Goal: Task Accomplishment & Management: Manage account settings

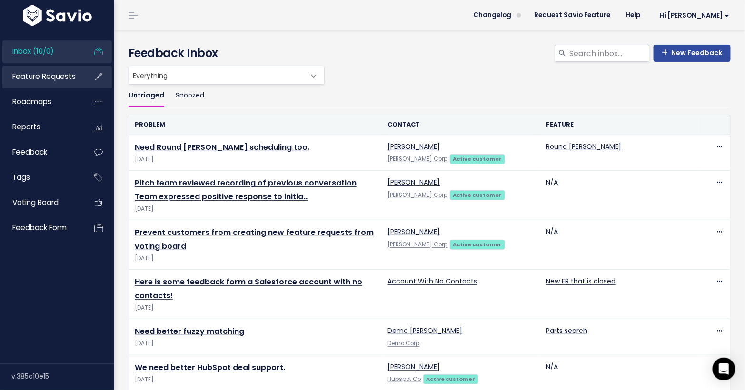
click at [68, 73] on span "Feature Requests" at bounding box center [43, 76] width 63 height 10
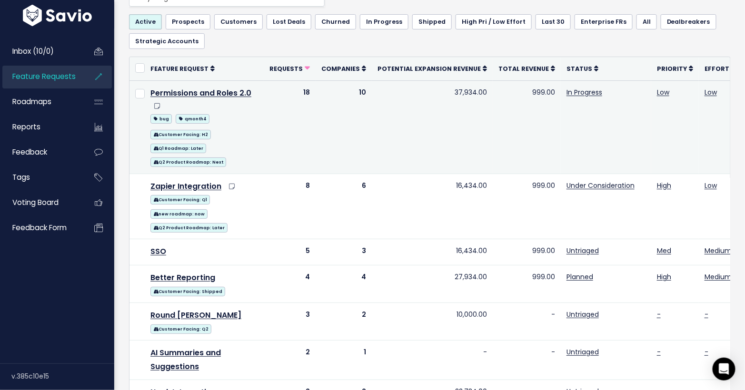
scroll to position [80, 0]
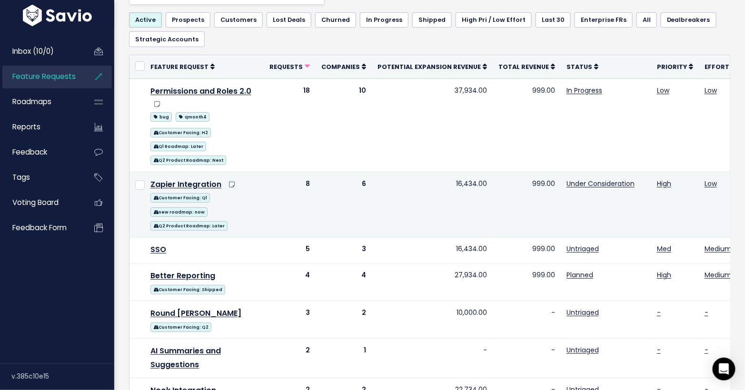
drag, startPoint x: 300, startPoint y: 181, endPoint x: 316, endPoint y: 178, distance: 16.4
click at [316, 178] on tr "Zapier Integration Customer Facing: Q1 new roadmap: now Q2 Product Roadmap: Lat…" at bounding box center [514, 204] width 769 height 65
drag, startPoint x: 352, startPoint y: 181, endPoint x: 363, endPoint y: 178, distance: 11.3
click at [363, 178] on td "6" at bounding box center [344, 204] width 56 height 65
click at [463, 183] on td "16,434.00" at bounding box center [432, 204] width 121 height 65
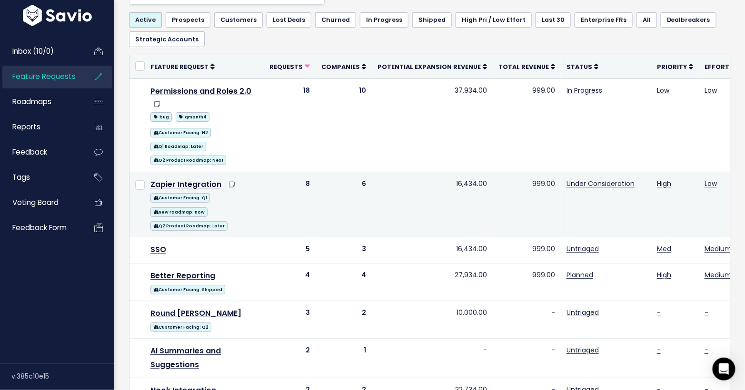
click at [463, 183] on td "16,434.00" at bounding box center [432, 204] width 121 height 65
click at [524, 182] on td "999.00" at bounding box center [527, 204] width 68 height 65
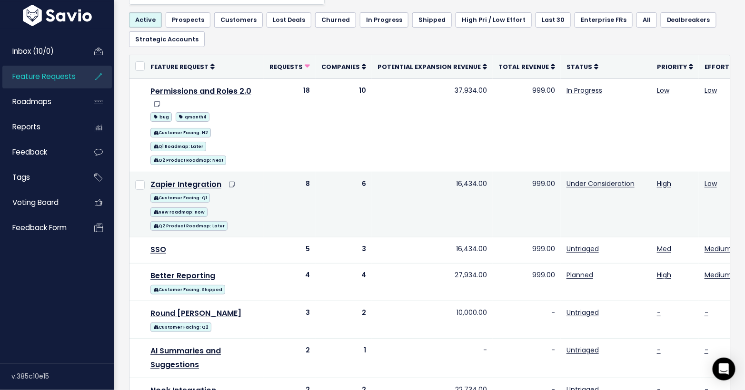
drag, startPoint x: 300, startPoint y: 180, endPoint x: 311, endPoint y: 179, distance: 11.5
click at [311, 179] on td "8" at bounding box center [290, 204] width 52 height 65
click at [456, 182] on td "16,434.00" at bounding box center [432, 204] width 121 height 65
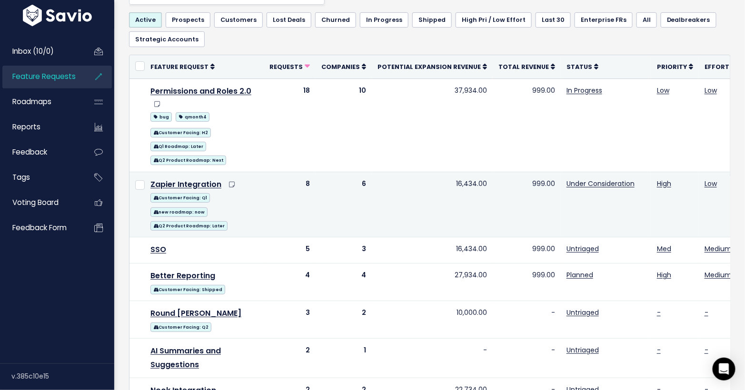
drag, startPoint x: 302, startPoint y: 182, endPoint x: 310, endPoint y: 181, distance: 8.2
click at [310, 181] on td "8" at bounding box center [290, 204] width 52 height 65
drag, startPoint x: 354, startPoint y: 181, endPoint x: 365, endPoint y: 180, distance: 11.5
click at [365, 180] on td "6" at bounding box center [344, 204] width 56 height 65
click at [451, 180] on td "16,434.00" at bounding box center [432, 204] width 121 height 65
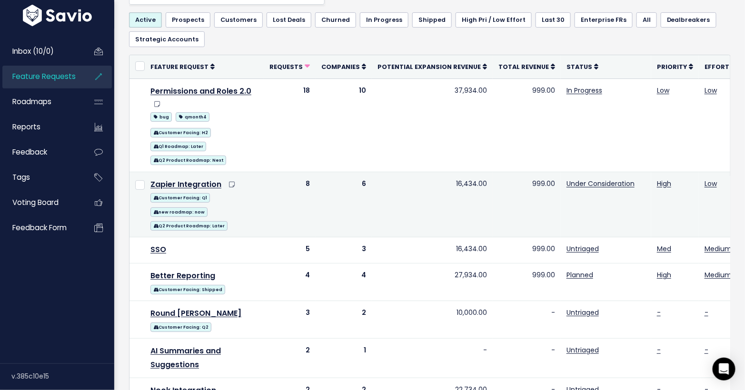
click at [451, 179] on td "16,434.00" at bounding box center [432, 204] width 121 height 65
click at [462, 181] on td "16,434.00" at bounding box center [432, 204] width 121 height 65
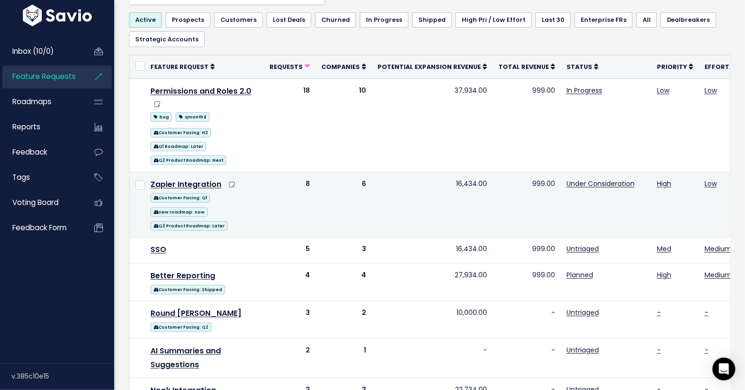
drag, startPoint x: 356, startPoint y: 183, endPoint x: 365, endPoint y: 180, distance: 9.5
click at [365, 180] on td "6" at bounding box center [344, 204] width 56 height 65
click at [461, 181] on td "16,434.00" at bounding box center [432, 204] width 121 height 65
click at [458, 198] on td "16,434.00" at bounding box center [432, 204] width 121 height 65
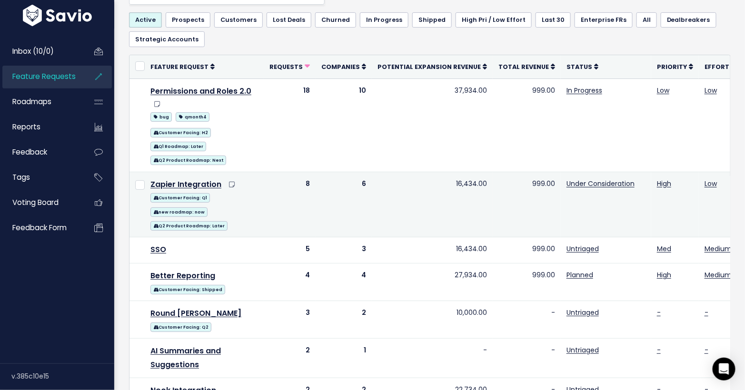
click at [458, 181] on td "16,434.00" at bounding box center [432, 204] width 121 height 65
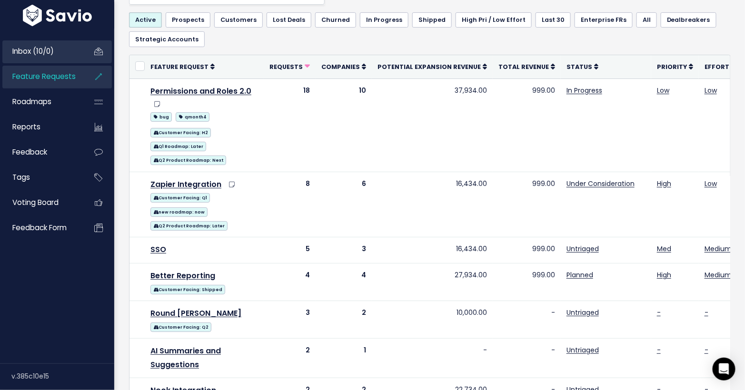
click at [50, 54] on span "Inbox (10/0)" at bounding box center [32, 51] width 41 height 10
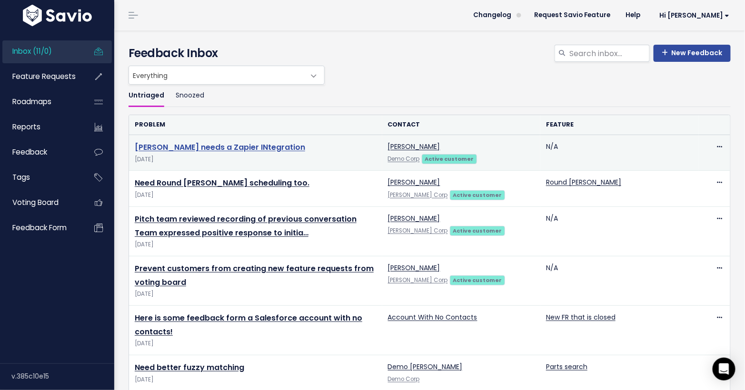
click at [221, 147] on link "[PERSON_NAME] needs a Zapier INtegration" at bounding box center [220, 147] width 170 height 11
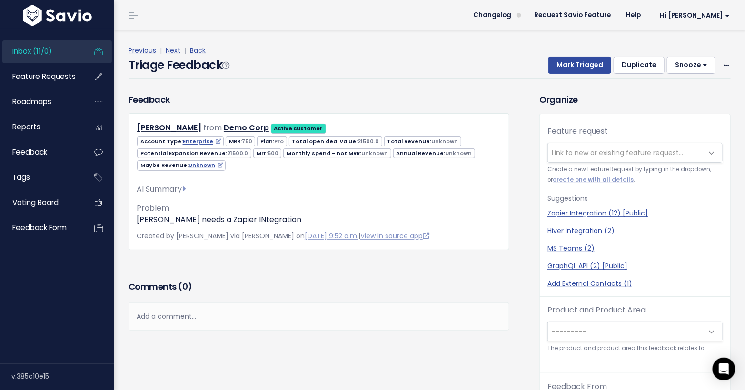
click at [358, 141] on span "21500.0" at bounding box center [368, 142] width 21 height 8
click at [227, 153] on span "21500.0" at bounding box center [237, 154] width 21 height 8
click at [358, 182] on div "AI Summary Feedback requests a Zapier integration. It is implied that this inte…" at bounding box center [319, 201] width 365 height 50
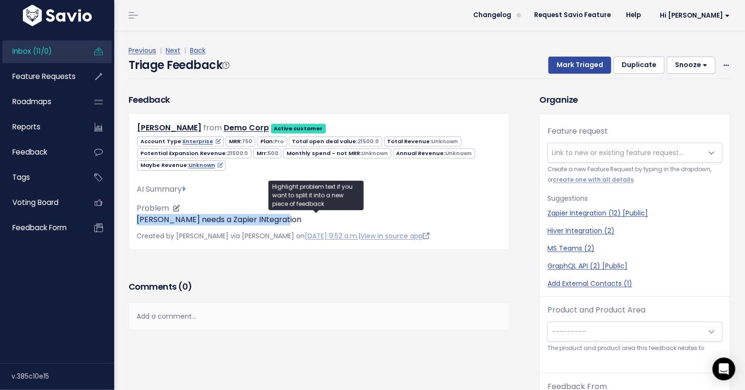
drag, startPoint x: 136, startPoint y: 219, endPoint x: 298, endPoint y: 223, distance: 161.9
click at [300, 222] on p "Helen Parr needs a Zapier INtegration" at bounding box center [319, 219] width 365 height 11
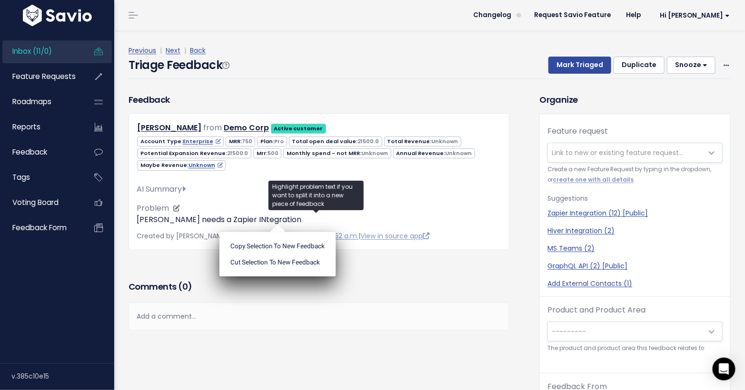
click at [203, 201] on div "AI Summary Feedback requests a Zapier integration. It is implied that this inte…" at bounding box center [319, 201] width 365 height 50
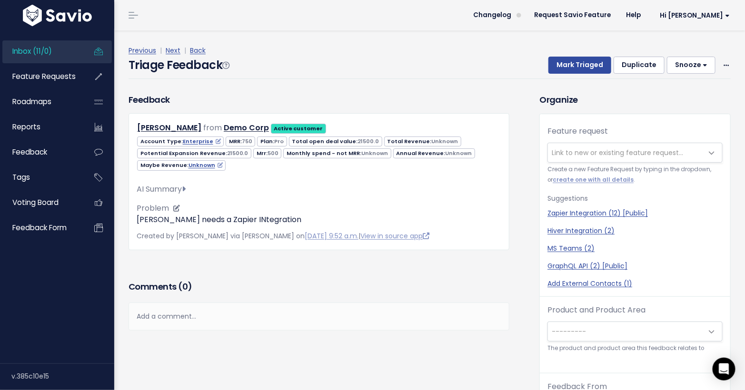
click at [186, 187] on icon at bounding box center [184, 189] width 4 height 8
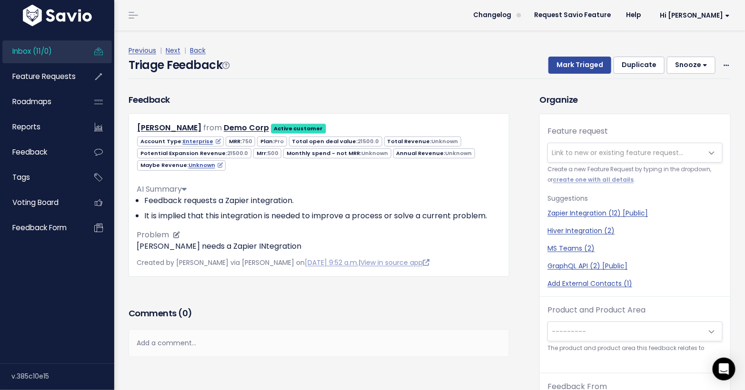
click at [186, 187] on icon at bounding box center [184, 189] width 5 height 8
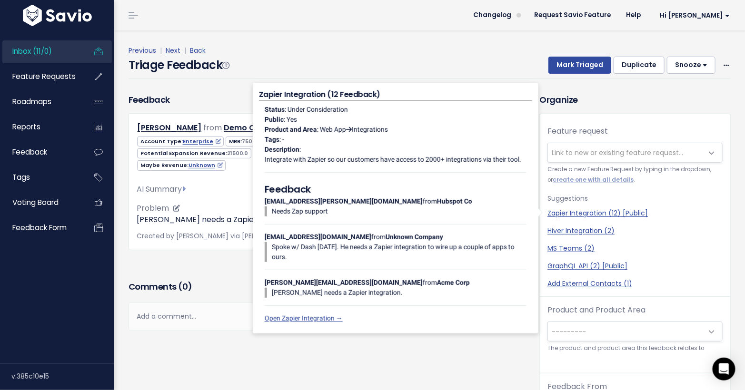
click at [156, 220] on p "[PERSON_NAME] needs a Zapier INtegration" at bounding box center [319, 219] width 365 height 11
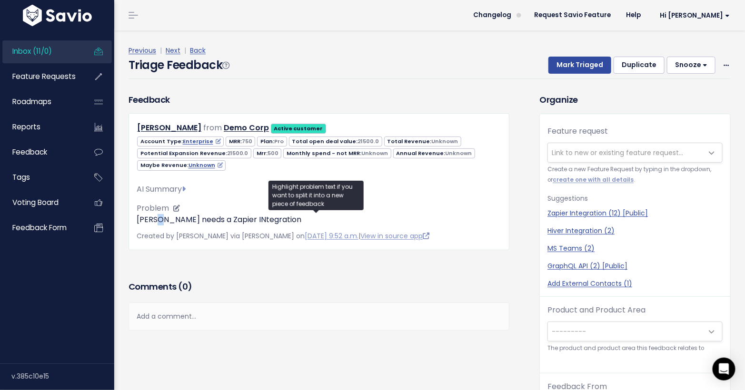
click at [156, 220] on p "[PERSON_NAME] needs a Zapier INtegration" at bounding box center [319, 219] width 365 height 11
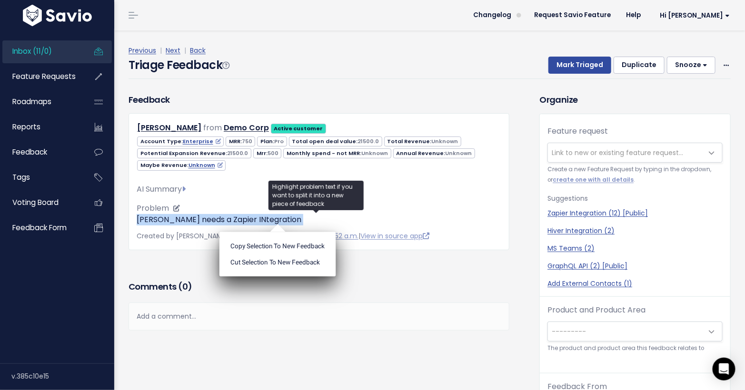
click at [157, 219] on p "[PERSON_NAME] needs a Zapier INtegration" at bounding box center [319, 219] width 365 height 11
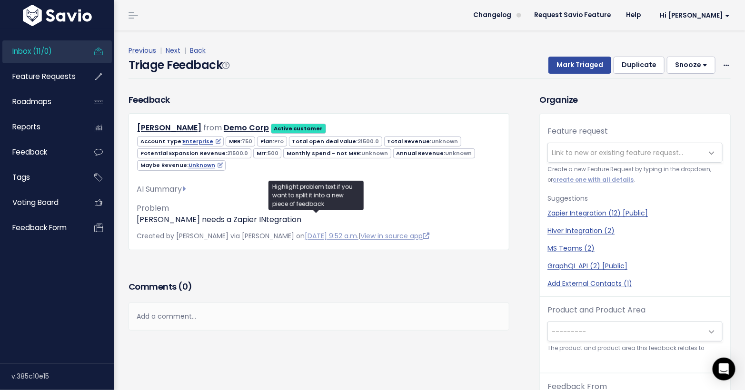
click at [361, 279] on div "Comments ( 0 )" at bounding box center [319, 291] width 381 height 24
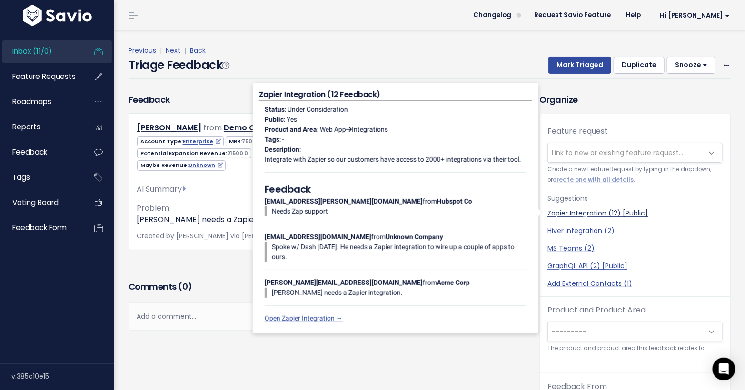
click at [558, 212] on link "Zapier Integration (12) [Public]" at bounding box center [635, 214] width 175 height 10
select select "2454"
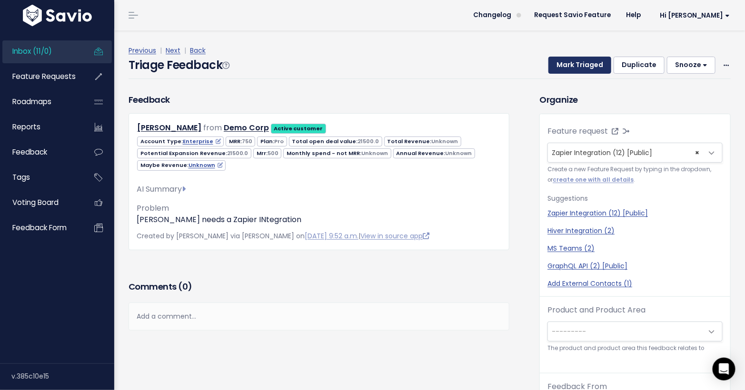
click at [573, 65] on button "Mark Triaged" at bounding box center [580, 65] width 63 height 17
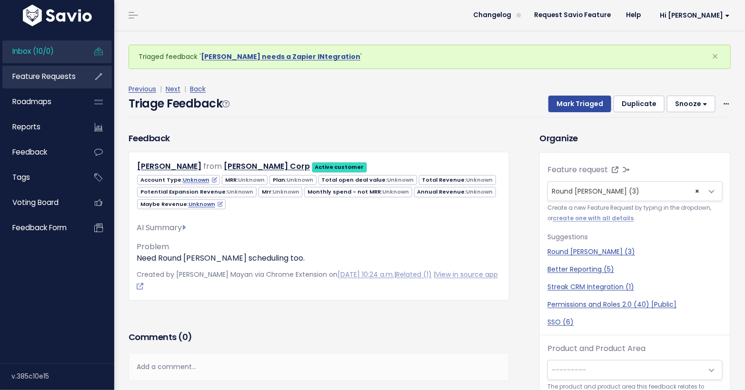
click at [53, 79] on span "Feature Requests" at bounding box center [43, 76] width 63 height 10
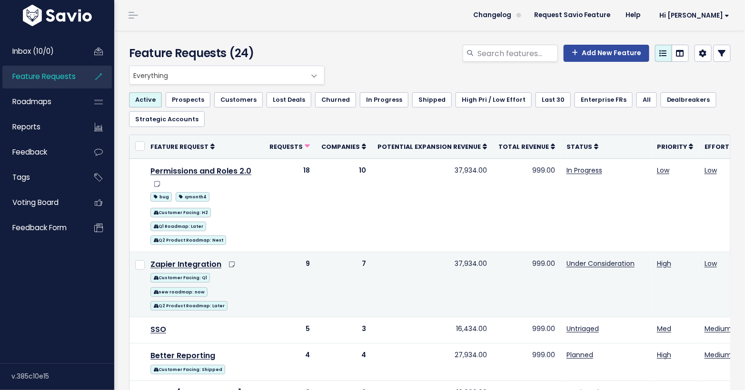
click at [307, 261] on td "9" at bounding box center [290, 284] width 52 height 65
click at [359, 260] on td "7" at bounding box center [344, 284] width 56 height 65
click at [450, 260] on td "37,934.00" at bounding box center [432, 284] width 121 height 65
click at [206, 264] on link "Zapier Integration" at bounding box center [185, 264] width 71 height 11
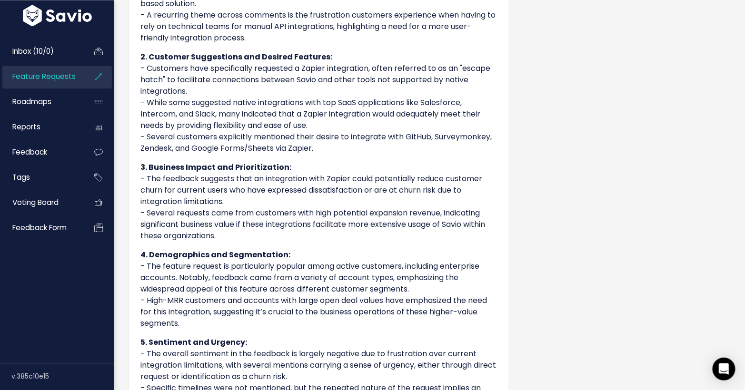
scroll to position [639, 0]
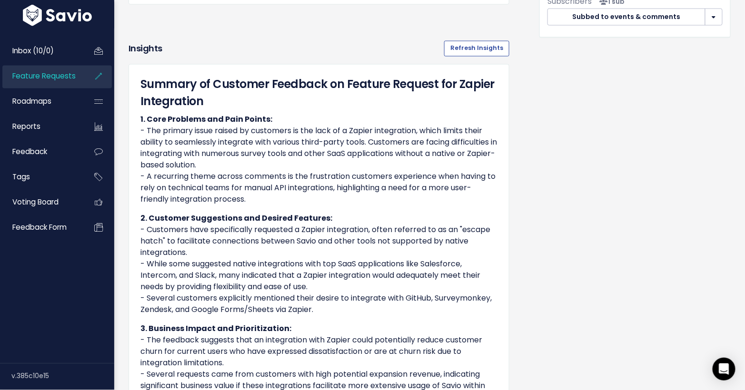
click at [66, 77] on span "Feature Requests" at bounding box center [43, 76] width 63 height 10
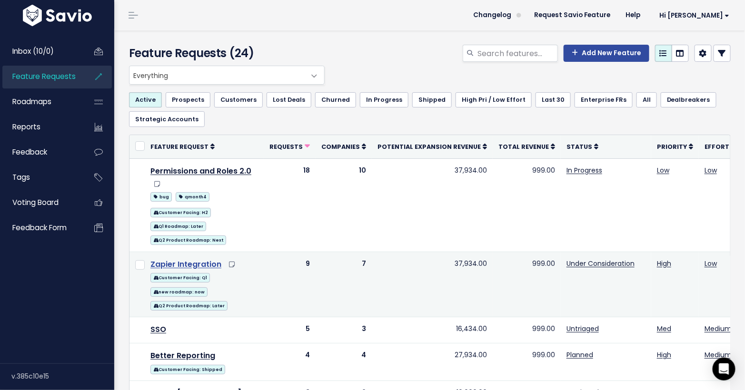
click at [187, 259] on link "Zapier Integration" at bounding box center [185, 264] width 71 height 11
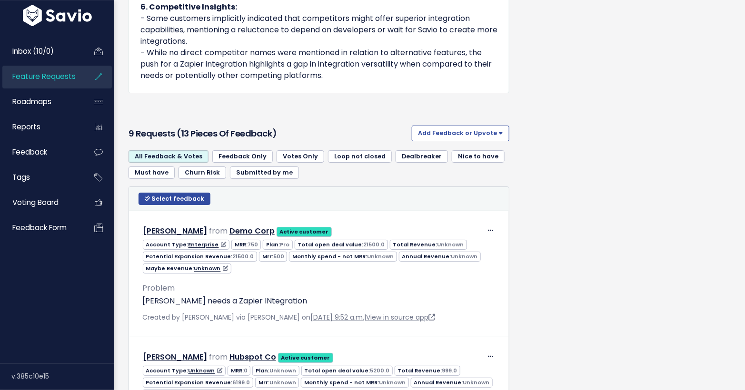
scroll to position [1236, 0]
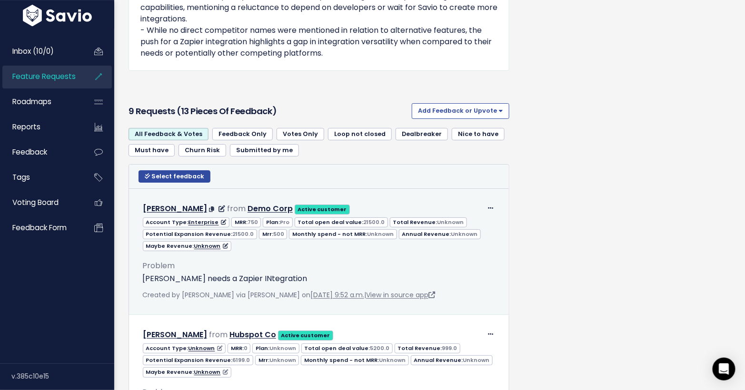
click at [191, 298] on span "Created by [PERSON_NAME] via [PERSON_NAME] on [DATE] 9:52 a.m. | View in source…" at bounding box center [288, 295] width 293 height 10
drag, startPoint x: 191, startPoint y: 298, endPoint x: 231, endPoint y: 297, distance: 39.5
click at [231, 297] on span "Created by Kareem via Slack on Oct. 7, 2025, 9:52 a.m. | View in source app" at bounding box center [288, 295] width 293 height 10
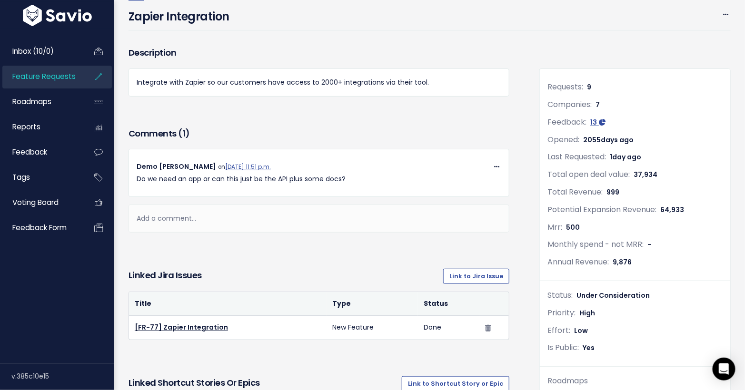
scroll to position [53, 0]
click at [201, 215] on div "Add a comment..." at bounding box center [319, 219] width 381 height 28
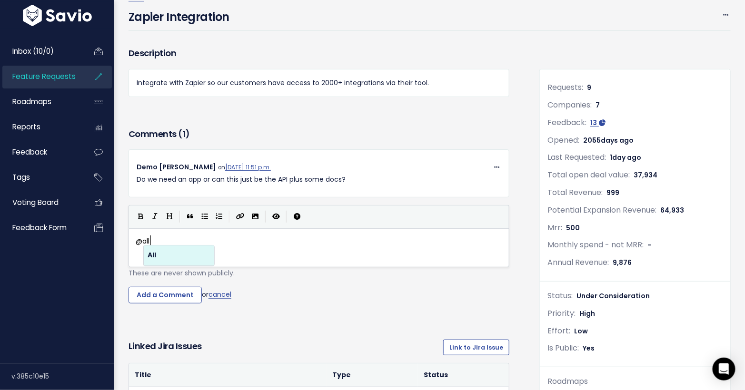
scroll to position [3, 13]
type textarea "@all this fa"
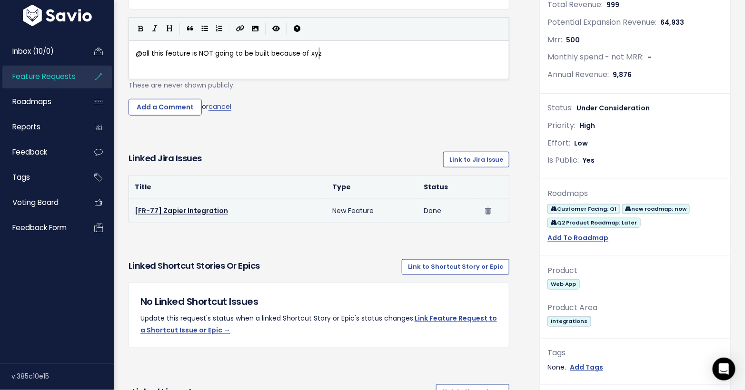
scroll to position [127, 0]
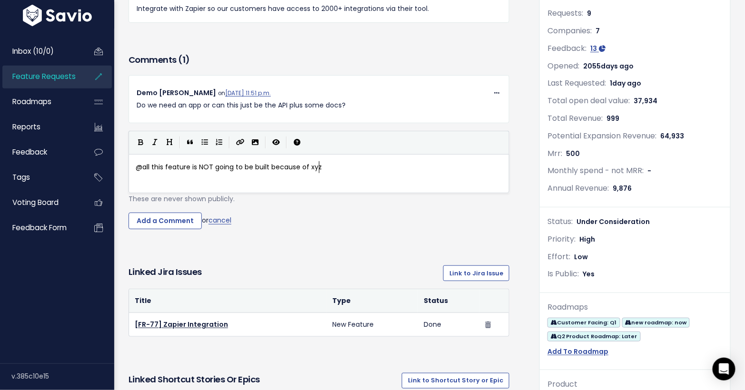
type textarea "eature is NOT going to be built because of xyz"
click at [226, 220] on link "cancel" at bounding box center [220, 221] width 23 height 10
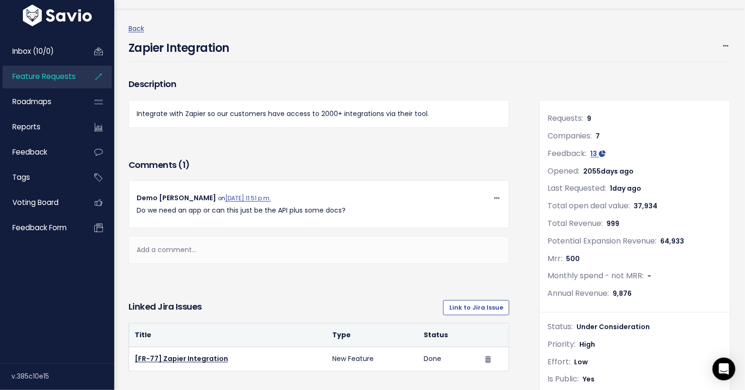
scroll to position [0, 0]
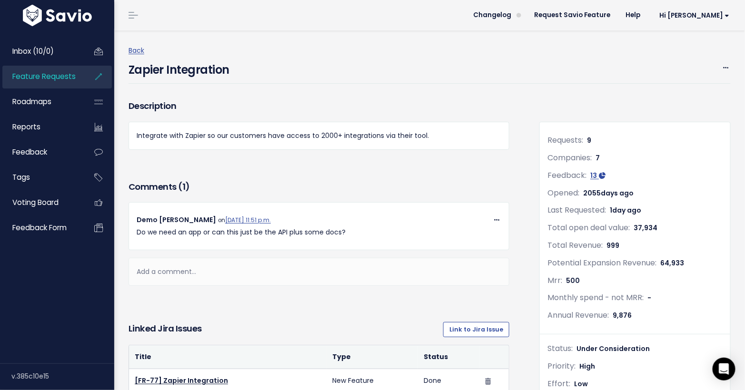
drag, startPoint x: 57, startPoint y: 76, endPoint x: 68, endPoint y: 82, distance: 12.4
click at [56, 77] on span "Feature Requests" at bounding box center [43, 76] width 63 height 10
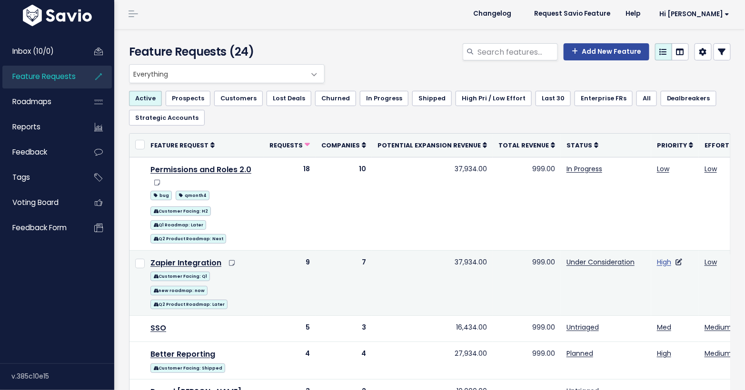
scroll to position [2, 0]
click at [639, 260] on icon at bounding box center [642, 262] width 7 height 7
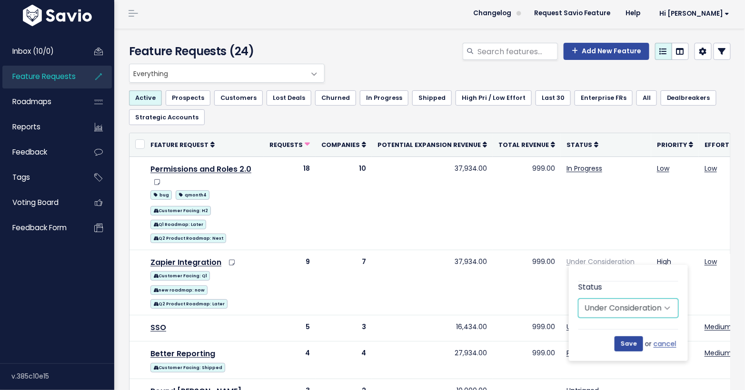
click at [635, 304] on select "Untriaged Under Consideration Planned In Progress Shipped Needs Changelog Entry…" at bounding box center [629, 308] width 100 height 19
select select "PLANNED"
click at [579, 299] on select "Untriaged Under Consideration Planned In Progress Shipped Needs Changelog Entry…" at bounding box center [629, 308] width 100 height 19
click at [634, 310] on select "Untriaged Under Consideration Planned In Progress Shipped Needs Changelog Entry…" at bounding box center [629, 308] width 100 height 19
click at [667, 343] on link "cancel" at bounding box center [666, 345] width 25 height 12
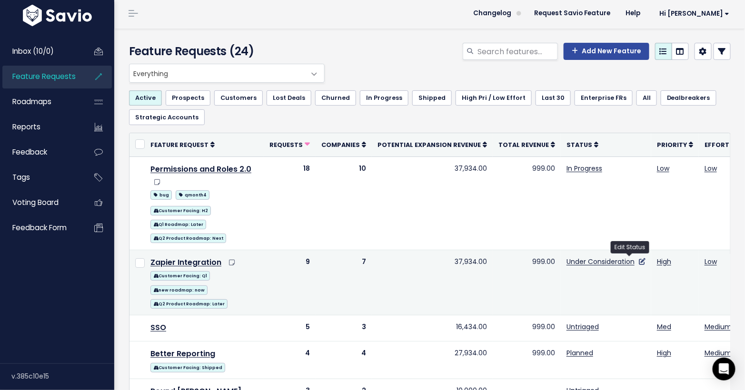
click at [639, 260] on icon at bounding box center [642, 262] width 7 height 7
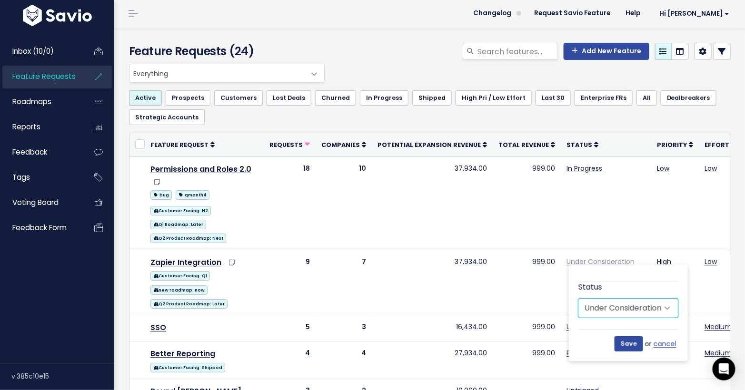
click at [608, 311] on select "Untriaged Under Consideration Planned In Progress Shipped Needs Changelog Entry…" at bounding box center [629, 308] width 100 height 19
select select "WONT_DO"
click at [579, 299] on select "Untriaged Under Consideration Planned In Progress Shipped Needs Changelog Entry…" at bounding box center [629, 308] width 100 height 19
click at [662, 342] on link "cancel" at bounding box center [666, 345] width 25 height 12
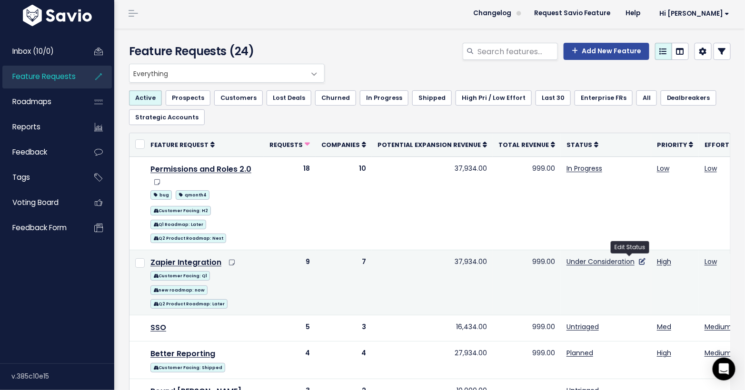
click at [639, 260] on icon at bounding box center [642, 262] width 7 height 7
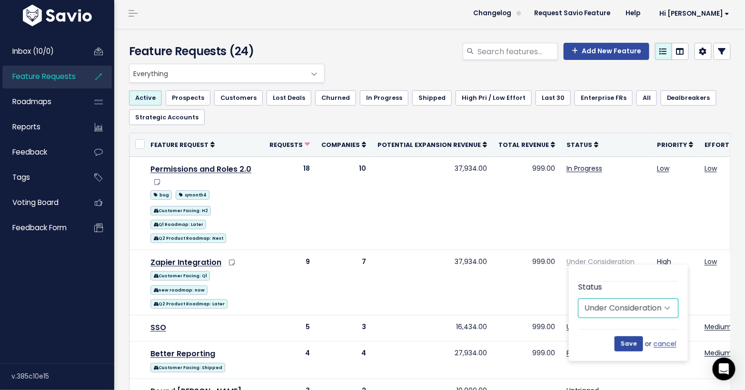
click at [622, 306] on select "Untriaged Under Consideration Planned In Progress Shipped Needs Changelog Entry…" at bounding box center [629, 308] width 100 height 19
select select "PLANNED"
click at [579, 299] on select "Untriaged Under Consideration Planned In Progress Shipped Needs Changelog Entry…" at bounding box center [629, 308] width 100 height 19
click at [637, 341] on input "Save" at bounding box center [629, 344] width 29 height 15
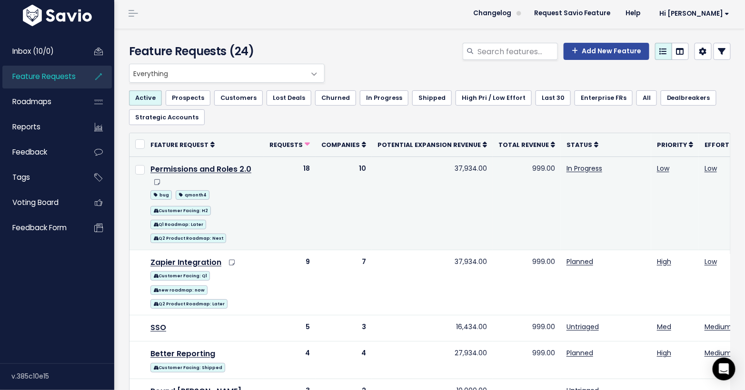
drag, startPoint x: 448, startPoint y: 167, endPoint x: 507, endPoint y: 171, distance: 59.2
click at [507, 171] on tr "Permissions and Roles 2.0 bug qmonth4 Customer Facing: H2 Q1 Roadmap: Later Q2 …" at bounding box center [514, 203] width 769 height 93
click at [506, 171] on td "999.00" at bounding box center [527, 203] width 68 height 93
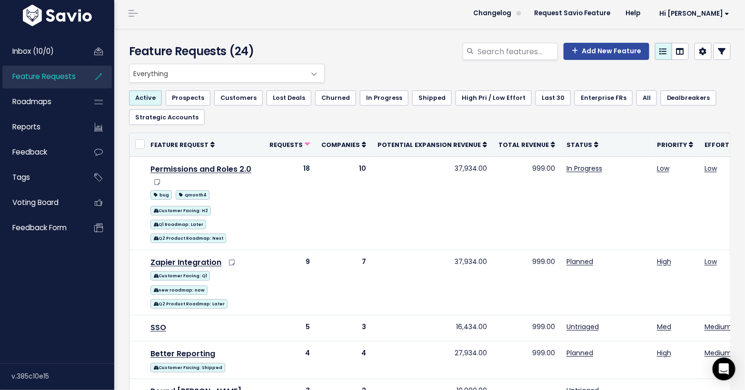
click at [721, 49] on link at bounding box center [722, 51] width 17 height 17
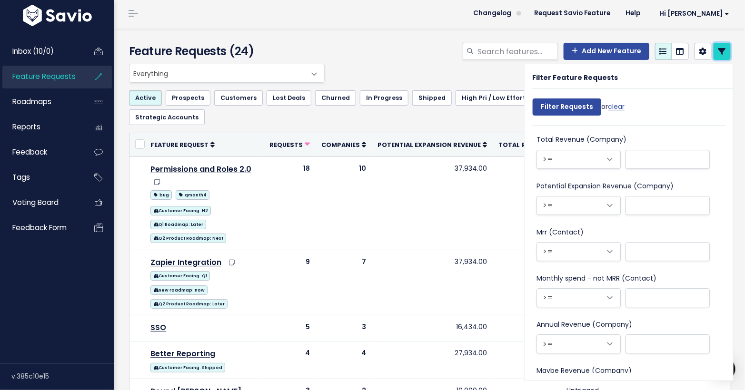
scroll to position [1160, 0]
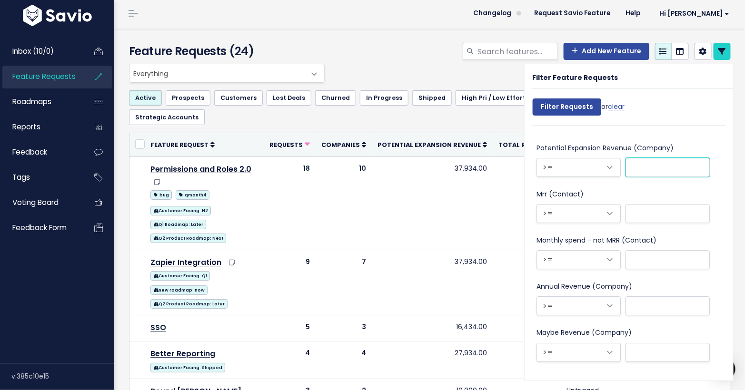
click at [648, 164] on input "text" at bounding box center [668, 167] width 84 height 19
type input "5000"
click at [568, 106] on input "Filter Requests" at bounding box center [567, 107] width 69 height 17
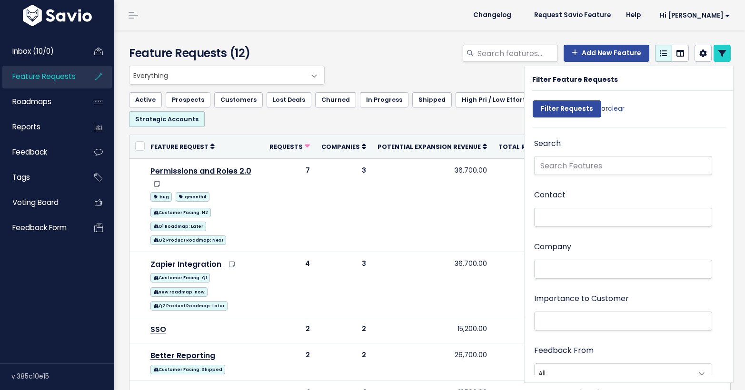
select select
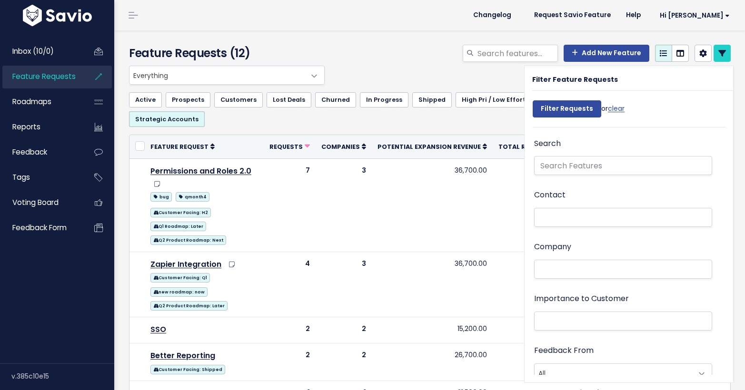
select select
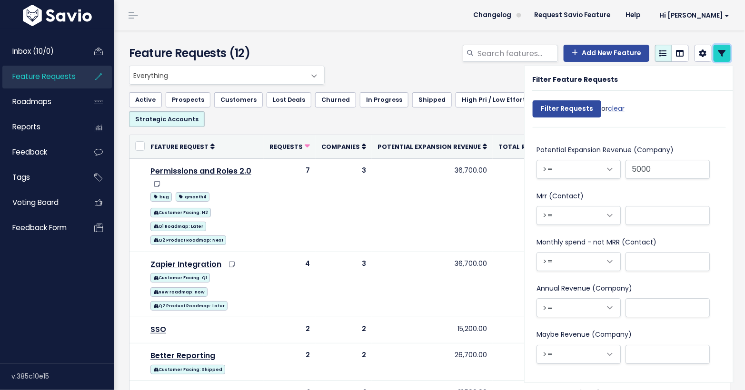
click at [719, 51] on icon at bounding box center [723, 54] width 8 height 8
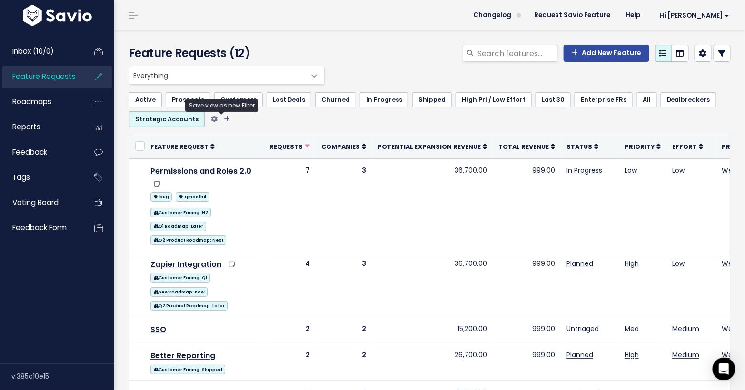
click at [224, 118] on icon "Filter feature requests" at bounding box center [227, 119] width 6 height 7
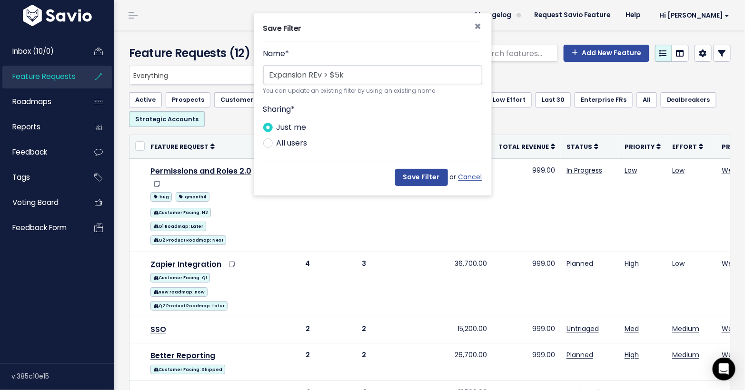
type input "Expansion REv > $5k"
click at [298, 143] on label "All users" at bounding box center [292, 144] width 31 height 14
click at [283, 143] on input "All users" at bounding box center [280, 140] width 6 height 6
radio input "true"
click at [294, 129] on label "Just me" at bounding box center [292, 128] width 30 height 14
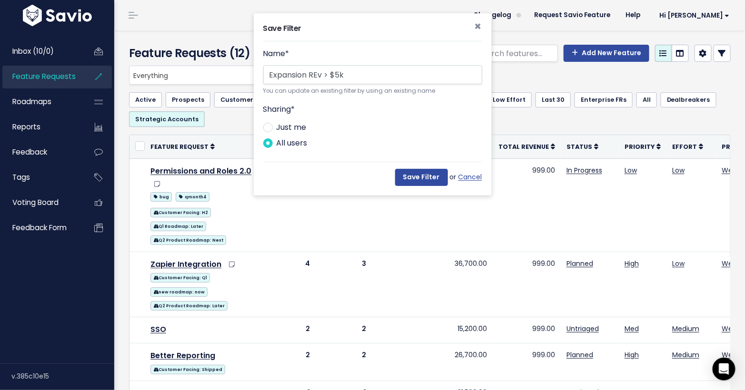
click at [283, 127] on input "Just me" at bounding box center [280, 124] width 6 height 6
radio input "true"
click at [291, 141] on label "All users" at bounding box center [292, 144] width 31 height 14
click at [283, 141] on input "All users" at bounding box center [280, 140] width 6 height 6
radio input "true"
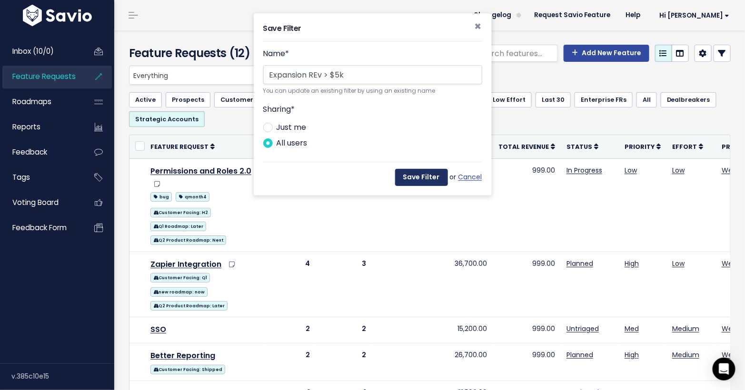
click at [415, 174] on button "Save Filter" at bounding box center [421, 177] width 53 height 17
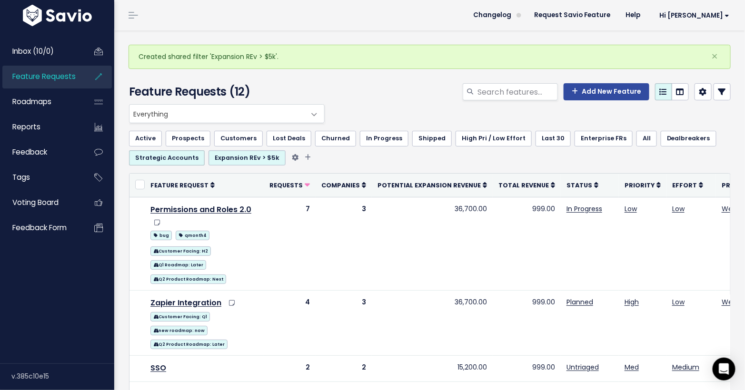
click at [250, 163] on link "Expansion REv > $5k" at bounding box center [247, 157] width 77 height 15
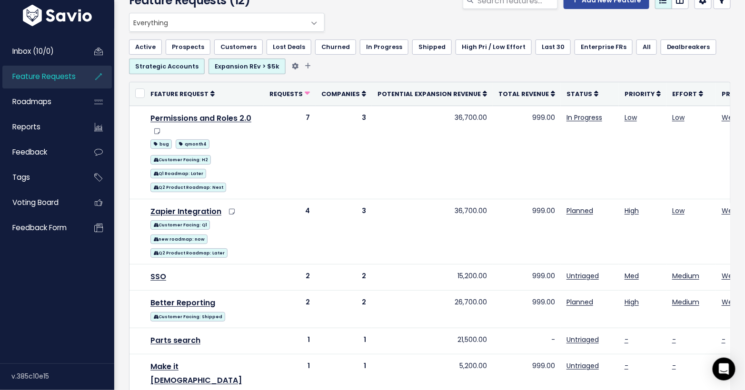
scroll to position [46, 0]
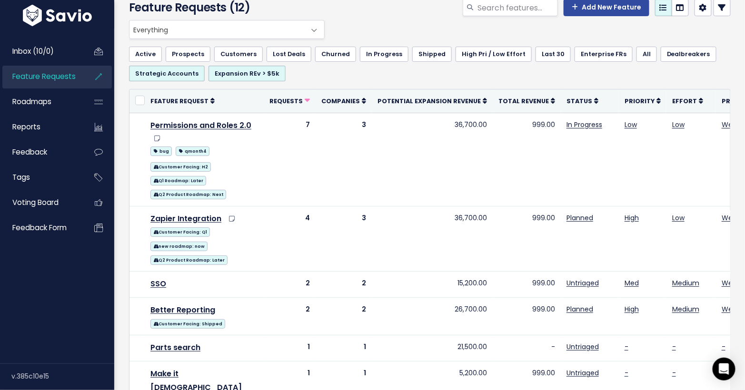
click at [718, 11] on link at bounding box center [722, 7] width 17 height 17
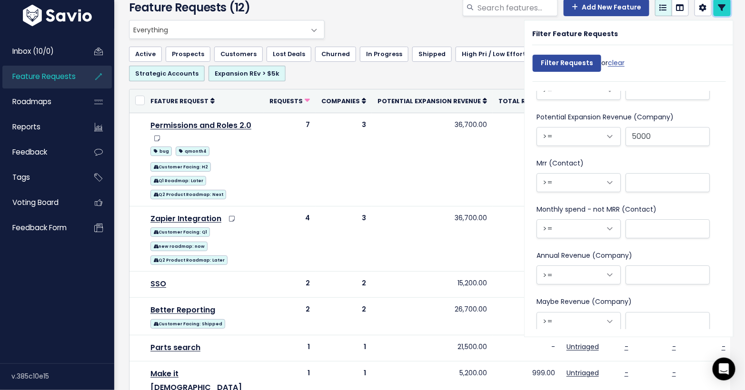
scroll to position [1160, 0]
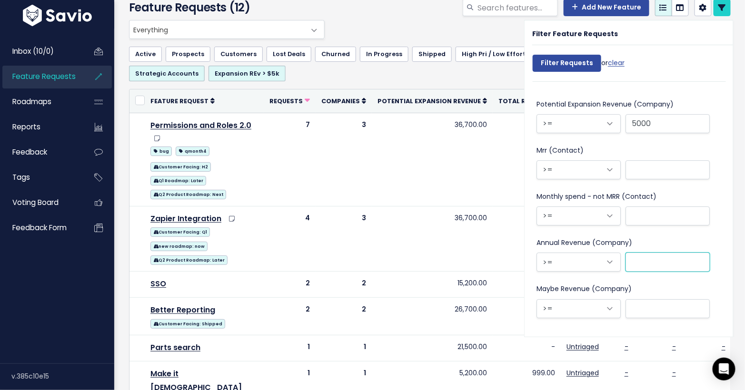
click at [651, 260] on input "text" at bounding box center [668, 262] width 84 height 19
type input "3000"
click at [719, 5] on link at bounding box center [722, 7] width 17 height 17
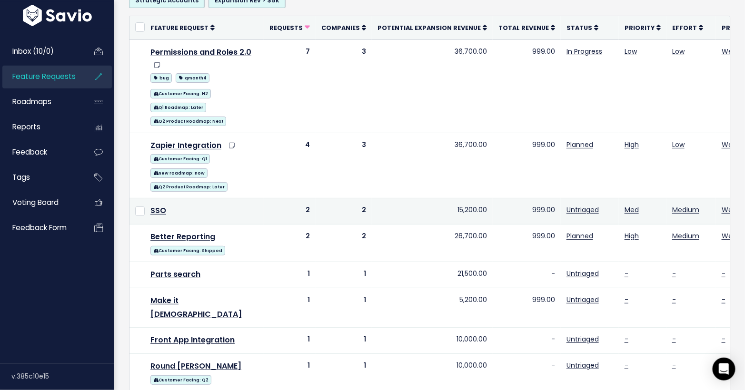
scroll to position [120, 0]
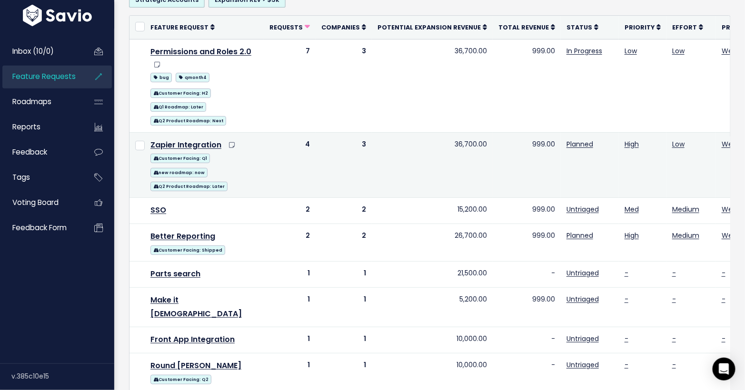
drag, startPoint x: 446, startPoint y: 141, endPoint x: 514, endPoint y: 142, distance: 67.6
click at [514, 142] on tr "Zapier Integration Customer Facing: Q1 new roadmap: now Q2 Product Roadmap: Lat…" at bounding box center [498, 164] width 737 height 65
click at [451, 155] on td "36,700.00" at bounding box center [432, 164] width 121 height 65
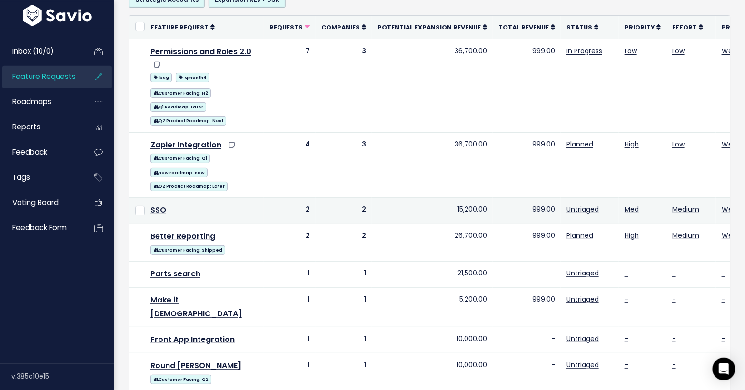
click at [456, 205] on td "15,200.00" at bounding box center [432, 211] width 121 height 26
click at [456, 206] on td "15,200.00" at bounding box center [432, 211] width 121 height 26
click at [455, 206] on td "15,200.00" at bounding box center [432, 211] width 121 height 26
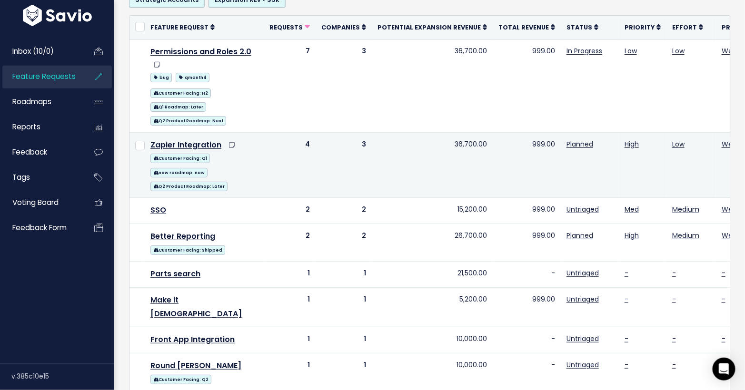
click at [461, 142] on td "36,700.00" at bounding box center [432, 164] width 121 height 65
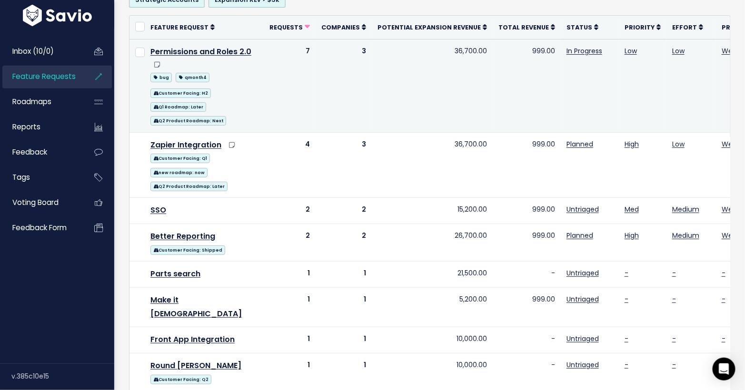
drag, startPoint x: 461, startPoint y: 142, endPoint x: 453, endPoint y: 76, distance: 66.7
click at [453, 76] on tbody "Permissions and Roles 2.0 bug qmonth4 Customer Facing: H2 Q1 Roadmap: Later Q2 …" at bounding box center [498, 288] width 737 height 498
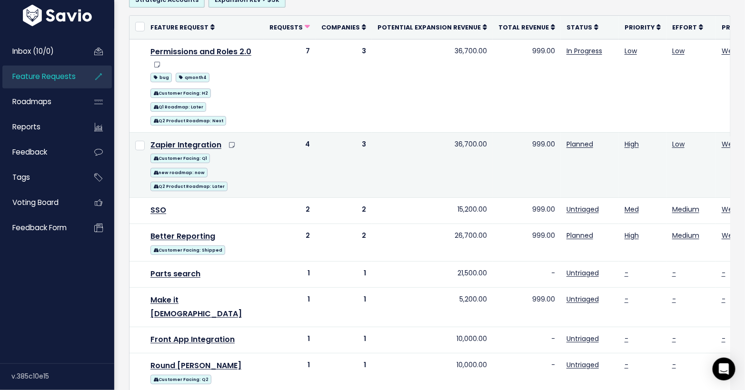
click at [443, 133] on td "36,700.00" at bounding box center [432, 164] width 121 height 65
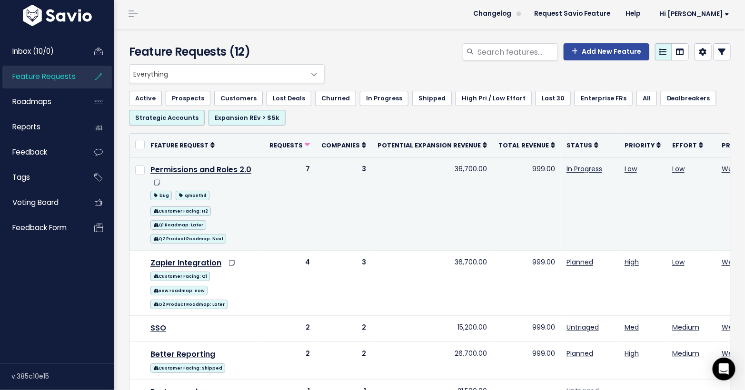
scroll to position [2, 0]
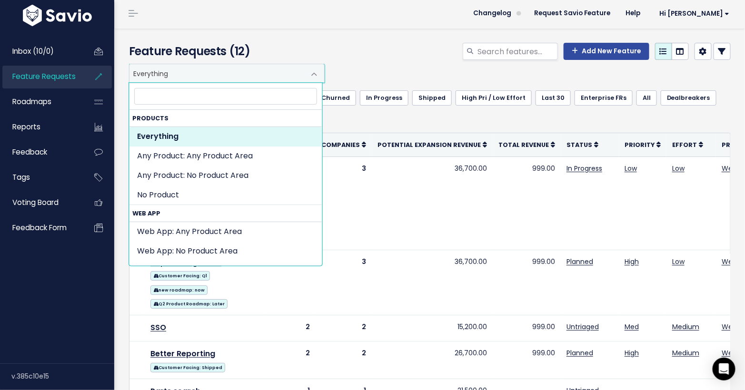
click at [294, 74] on span "Everything" at bounding box center [218, 73] width 176 height 18
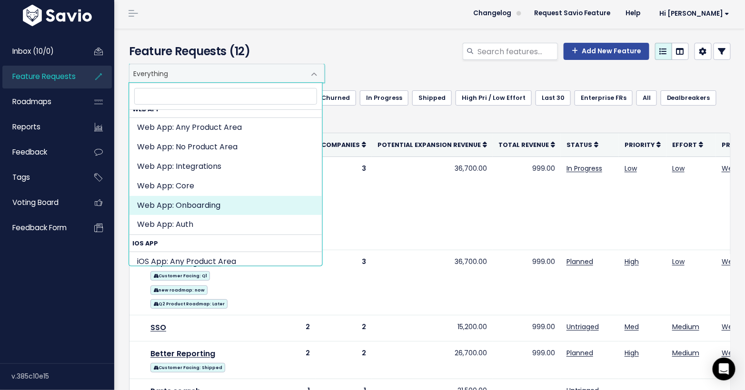
scroll to position [105, 0]
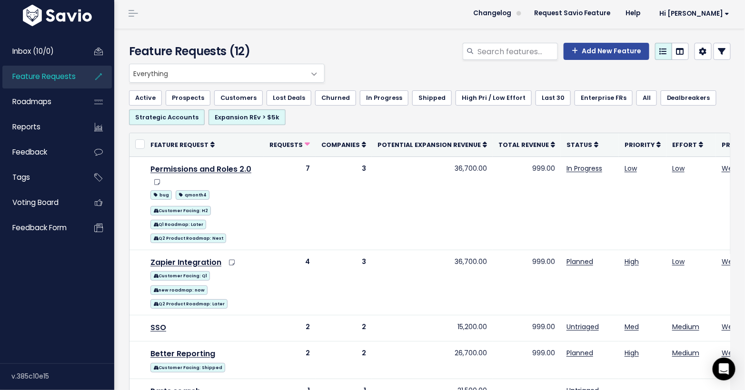
drag, startPoint x: 377, startPoint y: 55, endPoint x: 366, endPoint y: 39, distance: 20.2
click at [377, 55] on div at bounding box center [533, 53] width 411 height 21
click at [233, 69] on span "Everything" at bounding box center [218, 73] width 176 height 18
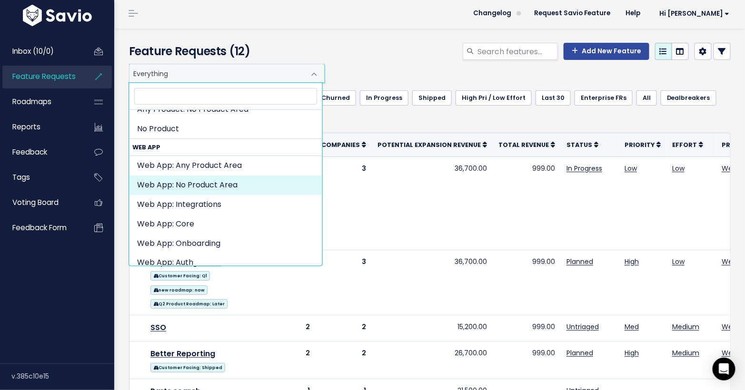
scroll to position [69, 0]
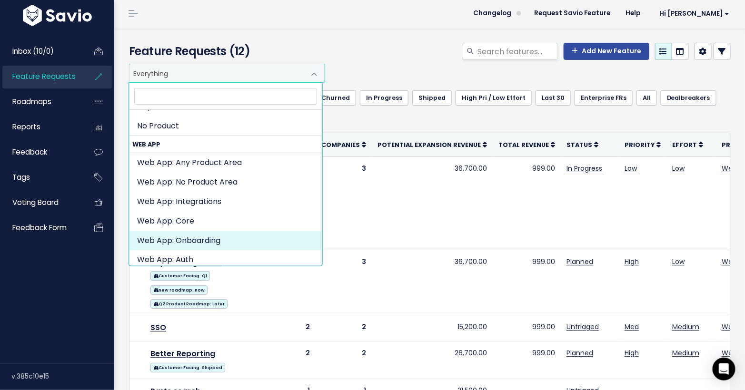
select select "WEB_APP:FOOBAR"
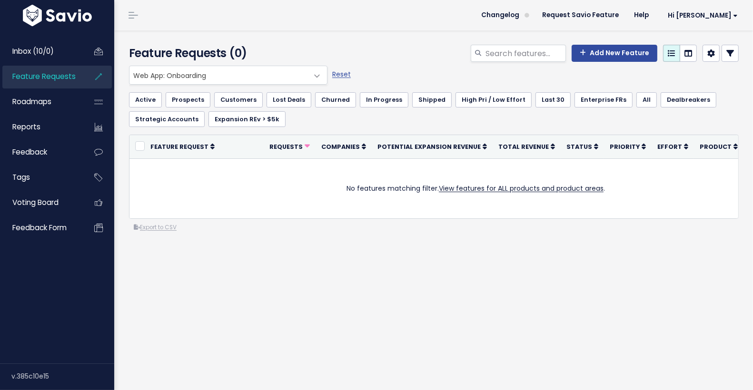
click at [47, 74] on span "Feature Requests" at bounding box center [43, 76] width 63 height 10
click at [69, 130] on link "Reports" at bounding box center [40, 127] width 77 height 22
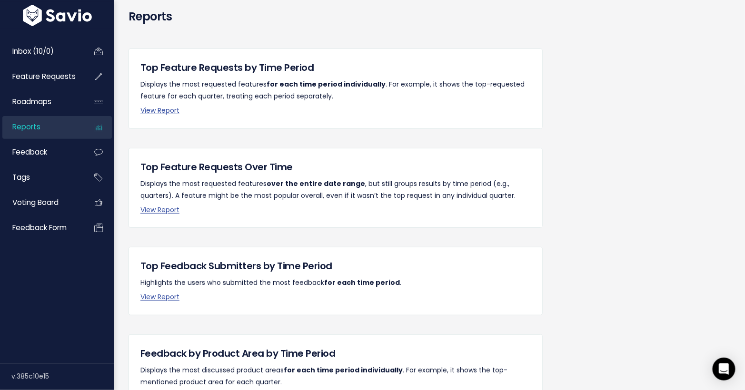
scroll to position [39, 0]
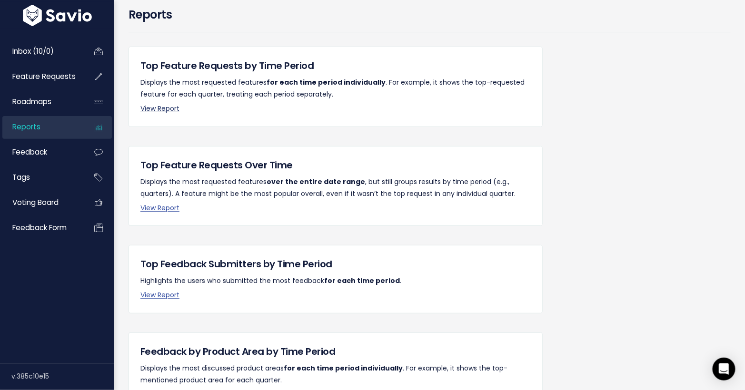
click at [171, 112] on link "View Report" at bounding box center [159, 109] width 39 height 10
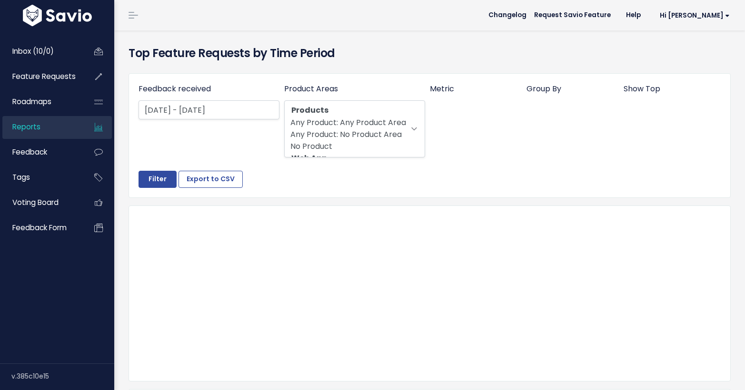
select select
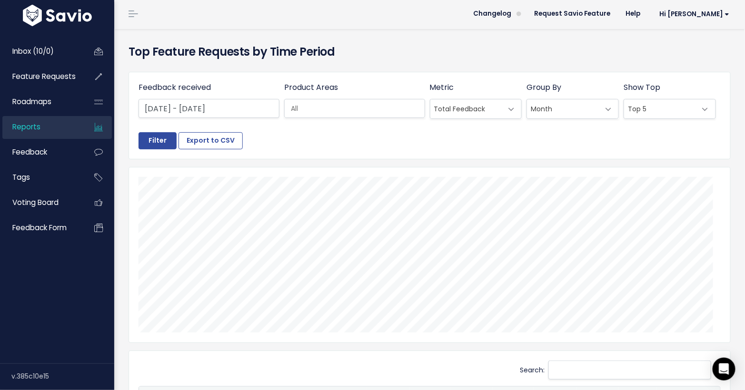
scroll to position [2, 0]
click at [33, 48] on span "Inbox (10/0)" at bounding box center [32, 51] width 41 height 10
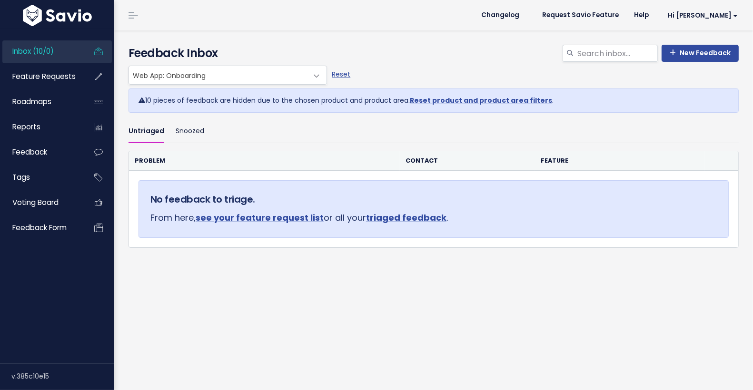
click at [43, 80] on span "Feature Requests" at bounding box center [43, 76] width 63 height 10
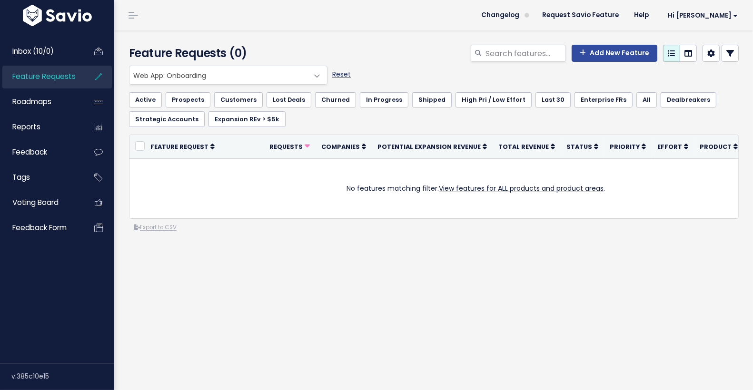
click at [347, 76] on link "Reset" at bounding box center [341, 75] width 19 height 10
select select ":"
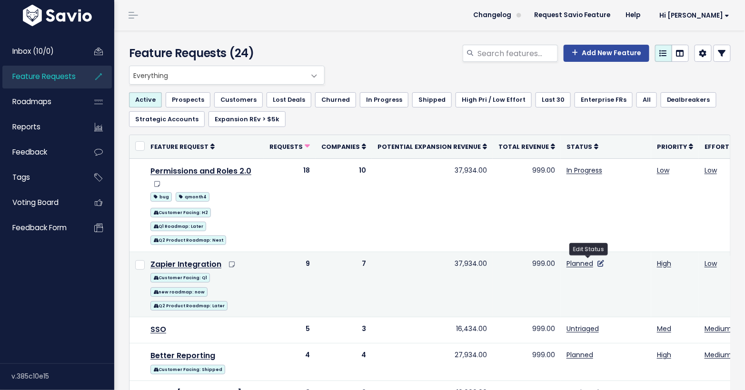
click at [598, 261] on icon at bounding box center [601, 263] width 7 height 7
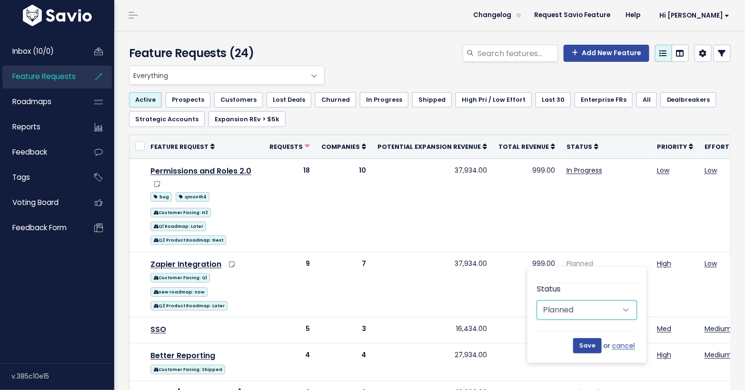
click at [571, 312] on select "Untriaged Under Consideration Planned In Progress Shipped Needs Changelog Entry…" at bounding box center [587, 310] width 100 height 19
select select "UNDER_CONSIDERATION"
click at [537, 301] on select "Untriaged Under Consideration Planned In Progress Shipped Needs Changelog Entry…" at bounding box center [587, 310] width 100 height 19
click at [593, 342] on input "Save" at bounding box center [587, 346] width 29 height 15
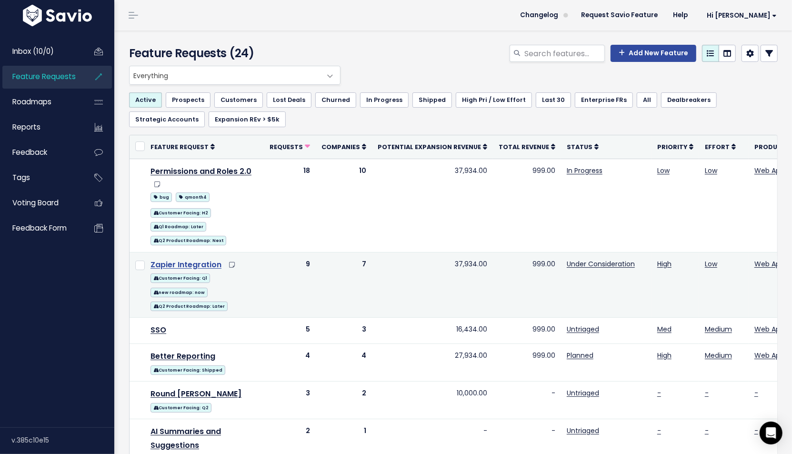
click at [207, 261] on link "Zapier Integration" at bounding box center [185, 264] width 71 height 11
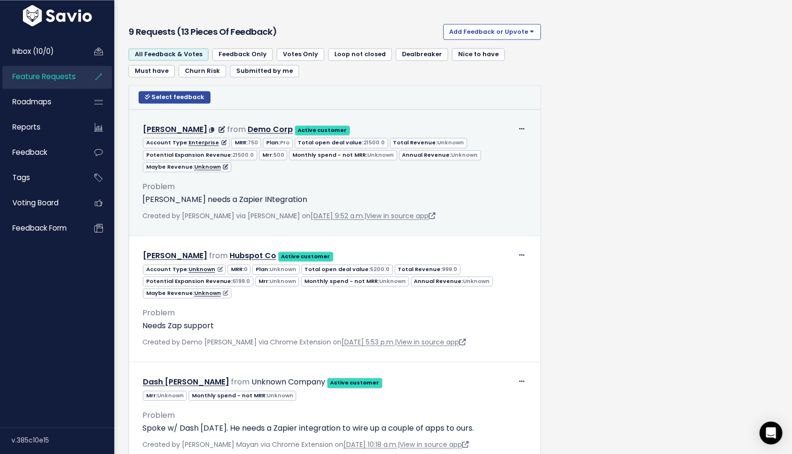
scroll to position [1222, 0]
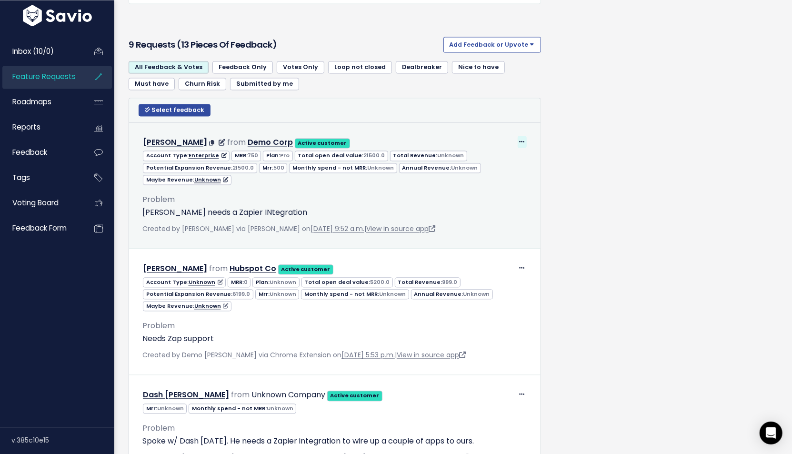
click at [519, 145] on icon at bounding box center [521, 142] width 5 height 6
click at [496, 214] on link "Delete" at bounding box center [493, 205] width 69 height 19
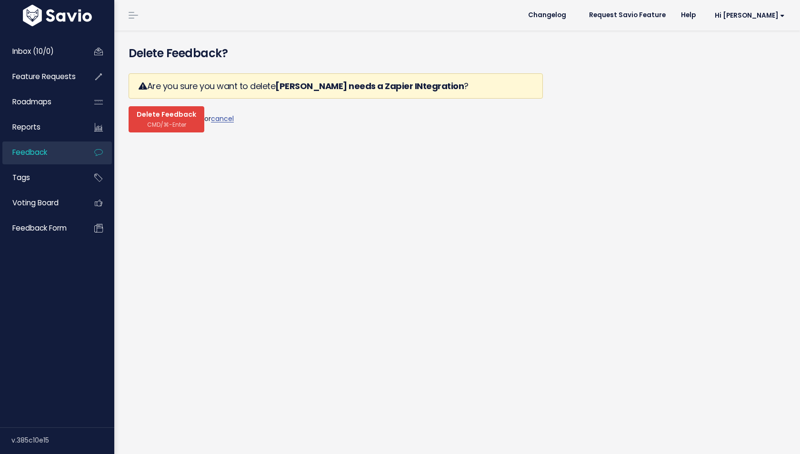
click at [177, 126] on span "CMD/⌘-Enter" at bounding box center [166, 124] width 39 height 7
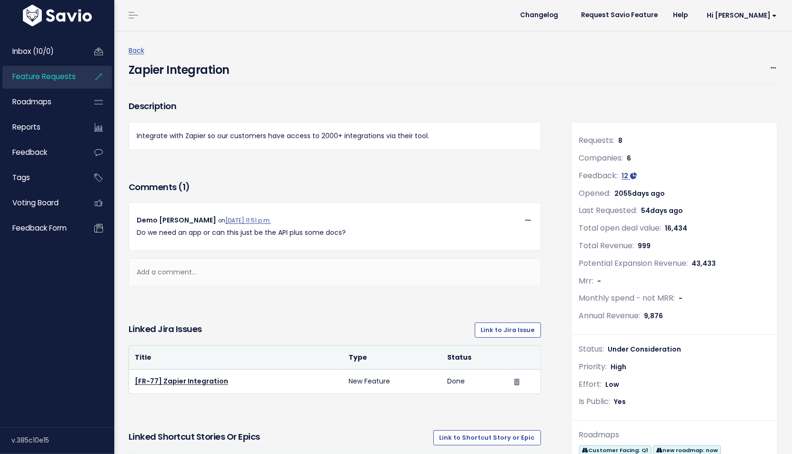
click at [39, 73] on span "Feature Requests" at bounding box center [43, 76] width 63 height 10
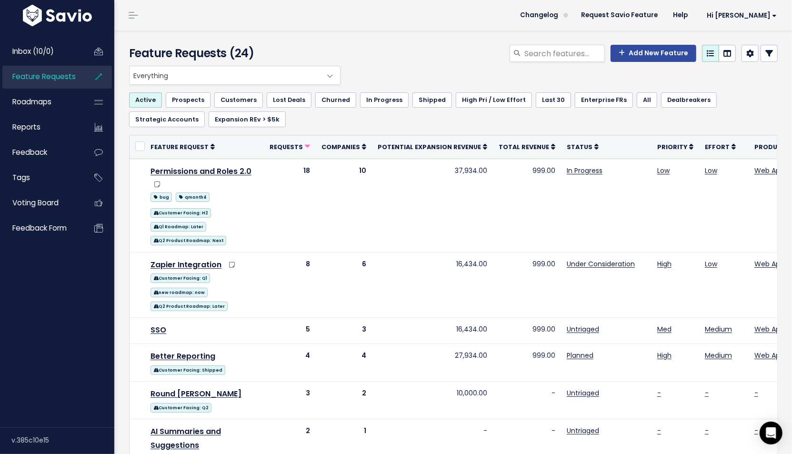
click at [301, 129] on div "Active Prospects Customers Lost Deals Churned In Progress Shipped High Pri / Lo…" at bounding box center [453, 110] width 649 height 50
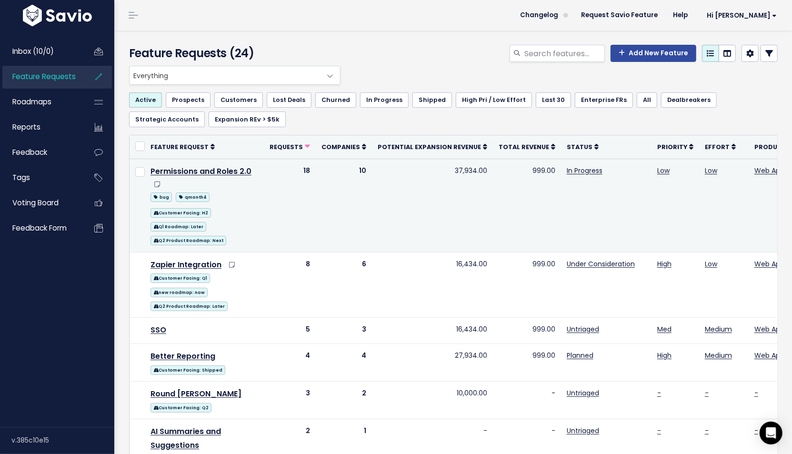
click at [302, 168] on td "18" at bounding box center [290, 205] width 52 height 93
click at [356, 167] on td "10" at bounding box center [344, 205] width 56 height 93
click at [455, 170] on td "37,934.00" at bounding box center [432, 205] width 121 height 93
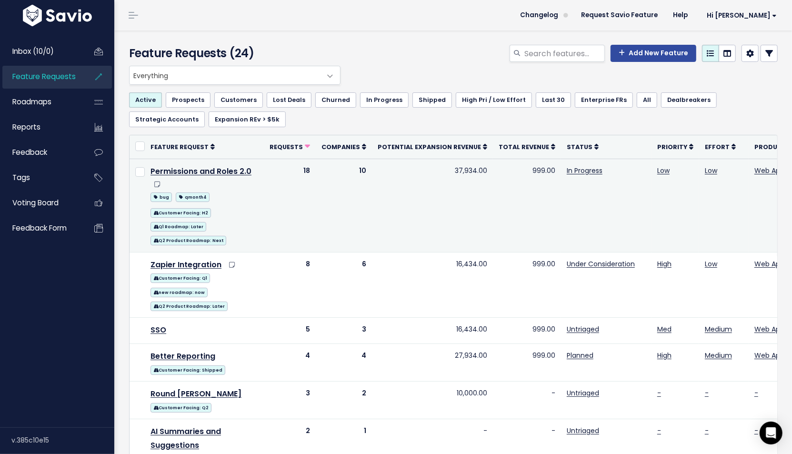
click at [455, 170] on td "37,934.00" at bounding box center [432, 205] width 121 height 93
click at [527, 167] on td "999.00" at bounding box center [527, 205] width 68 height 93
drag, startPoint x: 527, startPoint y: 167, endPoint x: 458, endPoint y: 167, distance: 69.0
click at [458, 167] on tr "Permissions and Roles 2.0 bug qmonth4 Customer Facing: H2 Q1 Roadmap: Later Q2 …" at bounding box center [514, 205] width 769 height 93
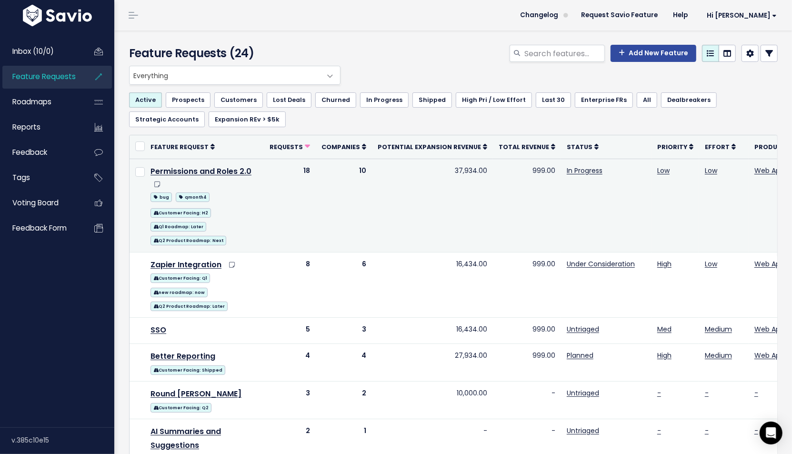
click at [456, 168] on td "37,934.00" at bounding box center [432, 205] width 121 height 93
click at [455, 167] on td "37,934.00" at bounding box center [432, 205] width 121 height 93
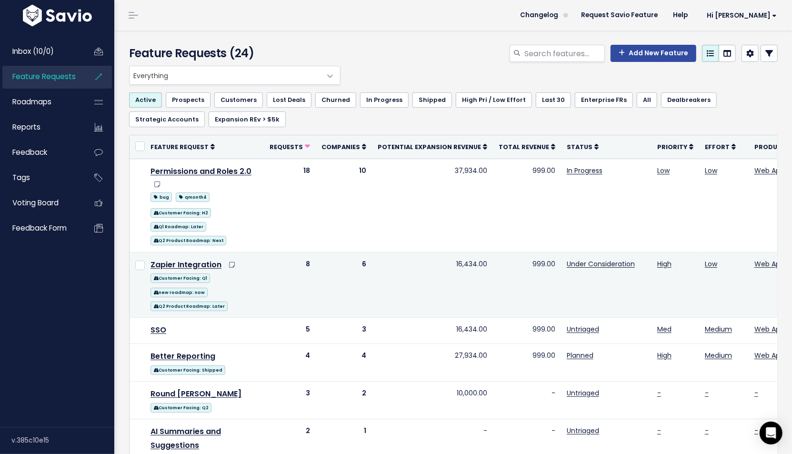
click at [460, 264] on td "16,434.00" at bounding box center [432, 284] width 121 height 65
drag, startPoint x: 357, startPoint y: 262, endPoint x: 369, endPoint y: 262, distance: 11.4
click at [369, 262] on tr "Zapier Integration Customer Facing: Q1 new roadmap: now Q2 Product Roadmap: Lat…" at bounding box center [514, 284] width 769 height 65
click at [358, 262] on td "6" at bounding box center [344, 284] width 56 height 65
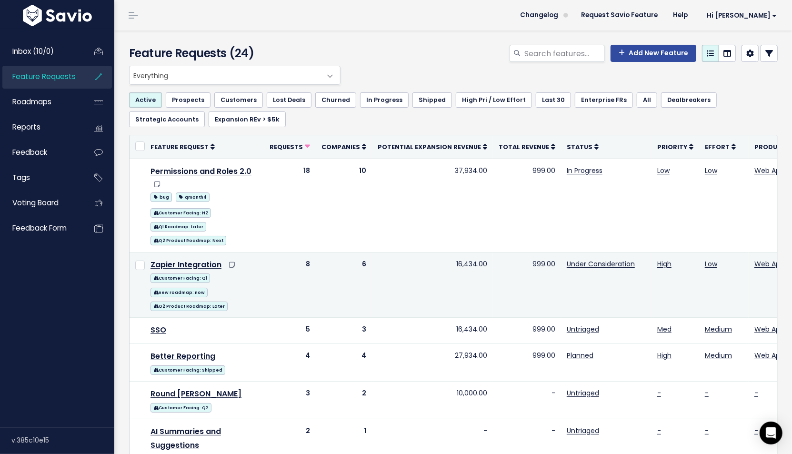
drag, startPoint x: 445, startPoint y: 262, endPoint x: 504, endPoint y: 261, distance: 59.5
click at [504, 261] on tr "Zapier Integration Customer Facing: Q1 new roadmap: now Q2 Product Roadmap: Lat…" at bounding box center [514, 284] width 769 height 65
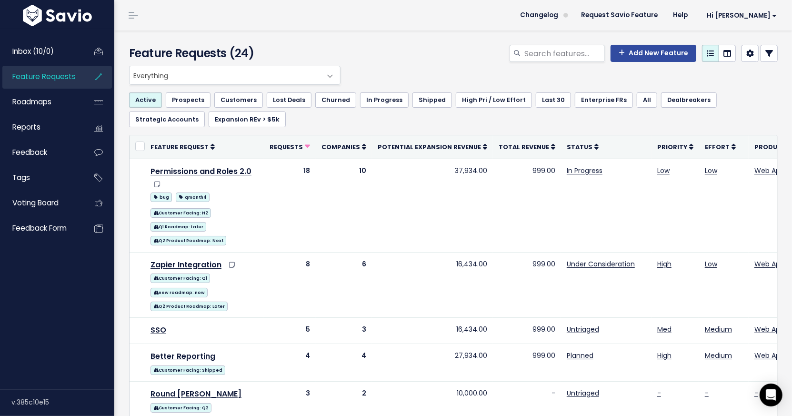
click at [410, 46] on div "Add New Feature" at bounding box center [564, 55] width 442 height 21
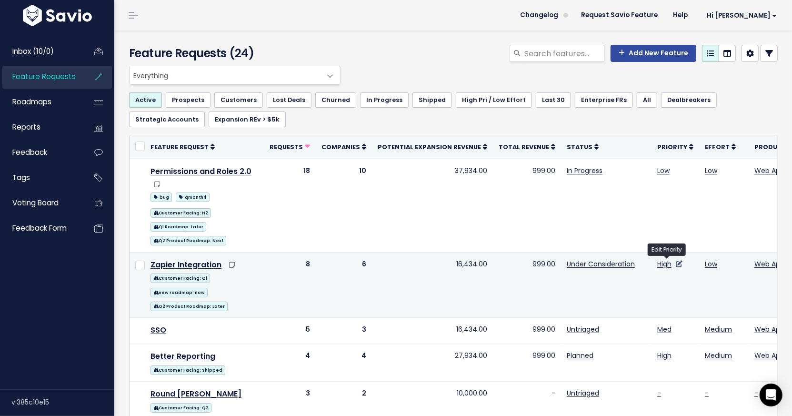
click at [676, 262] on icon at bounding box center [679, 263] width 7 height 7
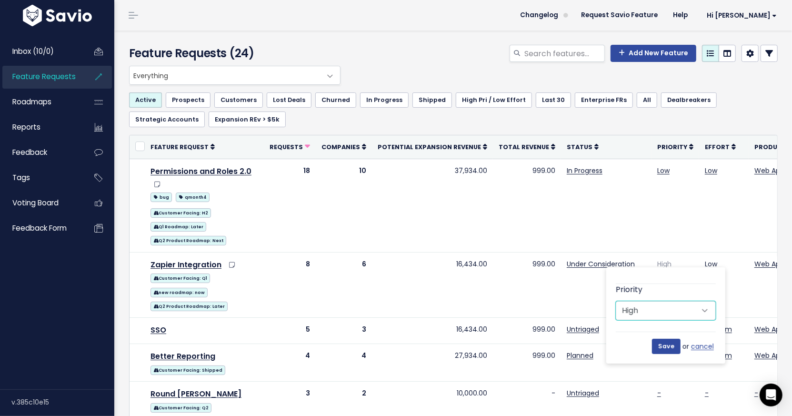
click at [663, 306] on select "--------- Low Med High" at bounding box center [666, 310] width 100 height 19
click at [697, 346] on link "cancel" at bounding box center [703, 346] width 25 height 12
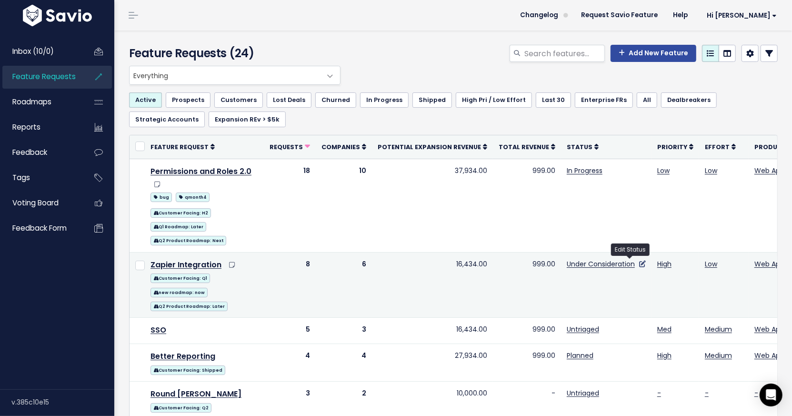
click at [639, 261] on icon at bounding box center [642, 263] width 7 height 7
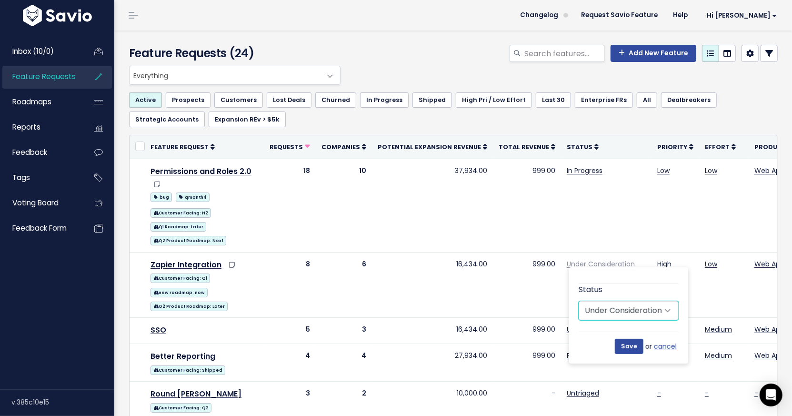
click at [627, 304] on select "Untriaged Under Consideration Planned In Progress Shipped Needs Changelog Entry…" at bounding box center [629, 310] width 100 height 19
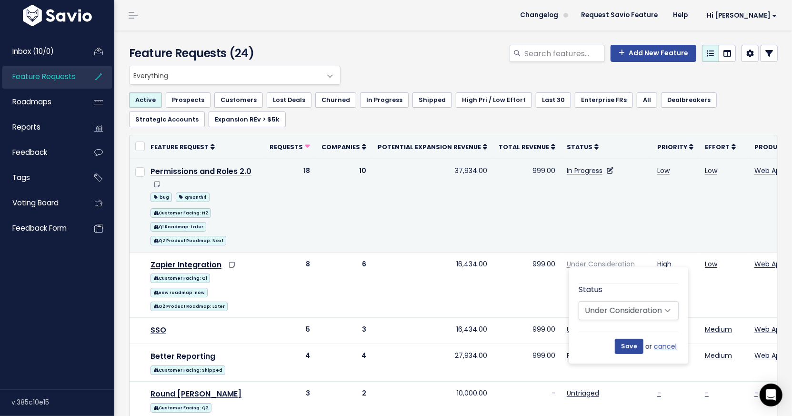
click at [626, 242] on td "In Progress" at bounding box center [606, 205] width 90 height 93
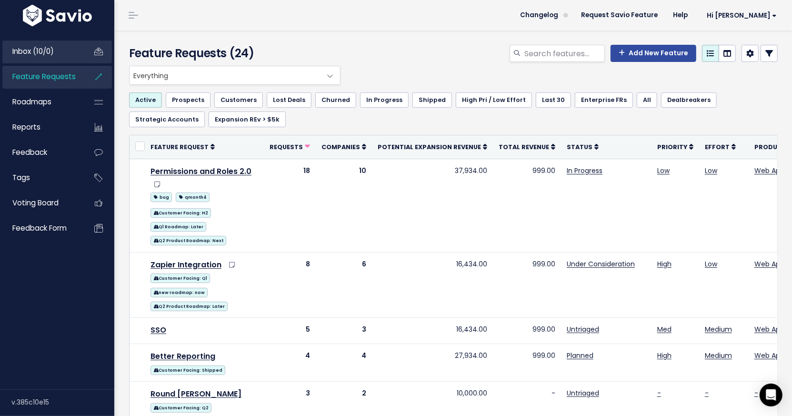
click at [54, 49] on span "Inbox (10/0)" at bounding box center [32, 51] width 41 height 10
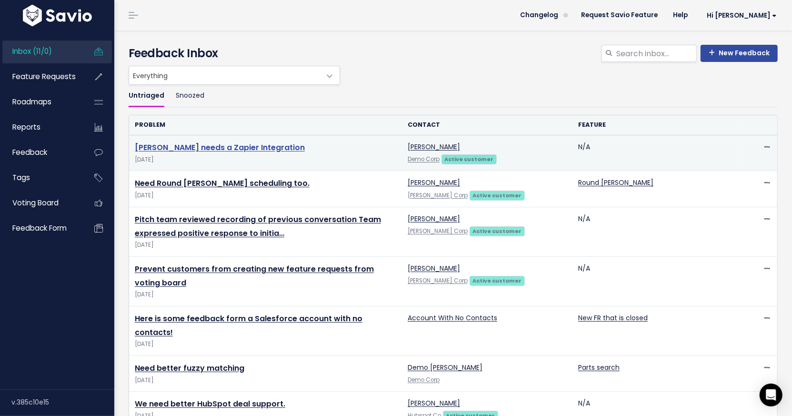
click at [249, 148] on link "[PERSON_NAME] needs a Zapier Integration" at bounding box center [220, 147] width 170 height 11
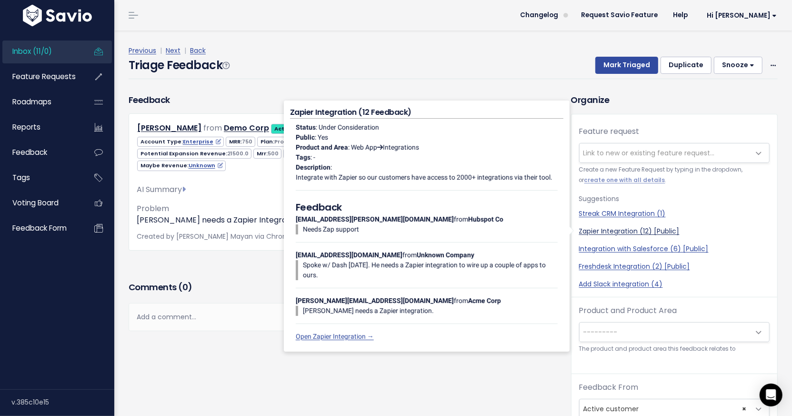
click at [620, 232] on link "Zapier Integration (12) [Public]" at bounding box center [674, 231] width 190 height 10
select select "2454"
click at [617, 62] on button "Mark Triaged" at bounding box center [626, 65] width 63 height 17
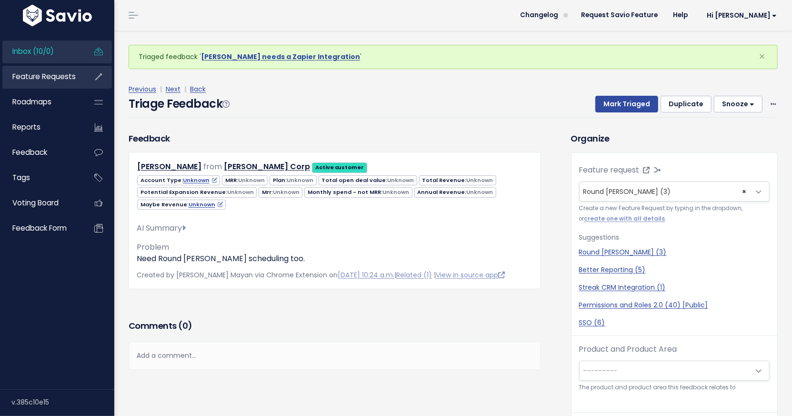
click at [54, 78] on span "Feature Requests" at bounding box center [43, 76] width 63 height 10
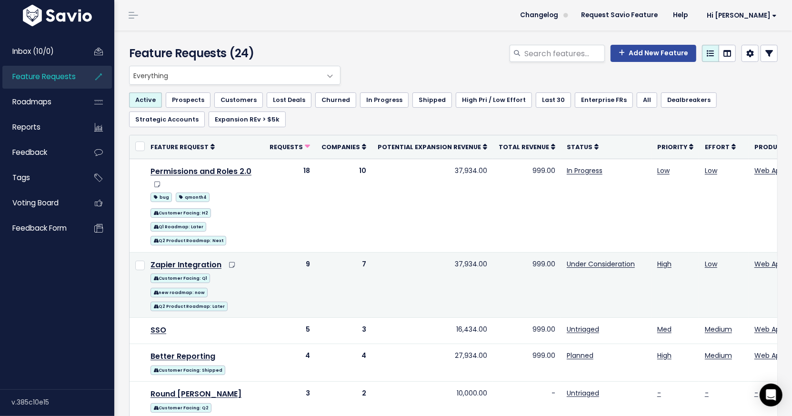
drag, startPoint x: 447, startPoint y: 263, endPoint x: 475, endPoint y: 261, distance: 28.6
click at [475, 261] on td "37,934.00" at bounding box center [432, 284] width 121 height 65
click at [468, 263] on td "37,934.00" at bounding box center [432, 284] width 121 height 65
click at [193, 263] on link "Zapier Integration" at bounding box center [185, 264] width 71 height 11
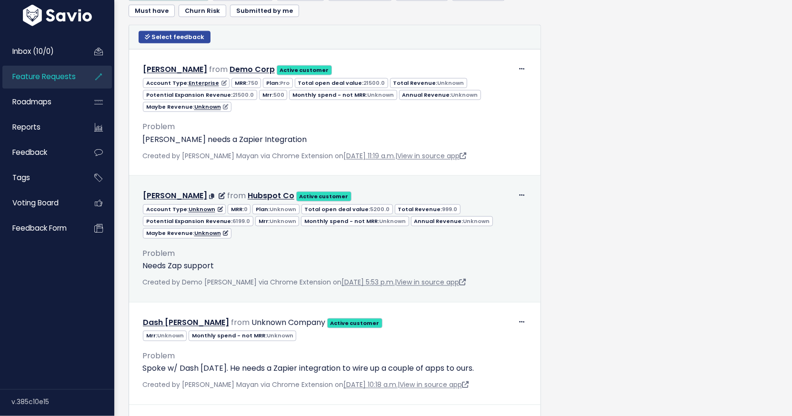
scroll to position [795, 0]
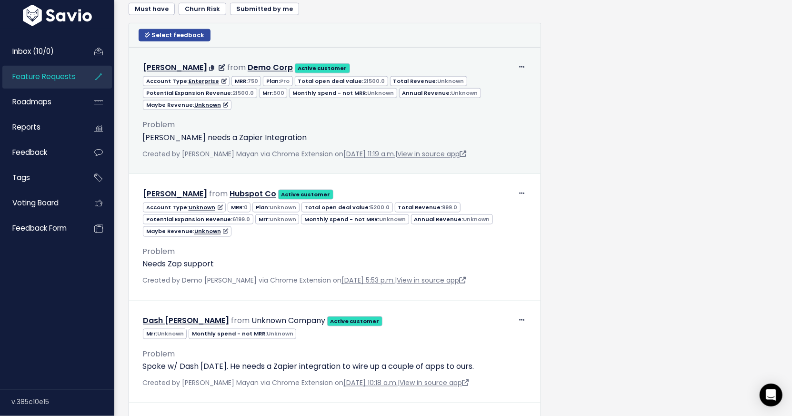
click at [233, 94] on span "21500.0" at bounding box center [243, 93] width 21 height 8
drag, startPoint x: 146, startPoint y: 95, endPoint x: 235, endPoint y: 95, distance: 88.6
click at [235, 95] on span "Potential Expansion Revenue: 21500.0" at bounding box center [200, 93] width 114 height 10
click at [235, 95] on span "21500.0" at bounding box center [243, 93] width 21 height 8
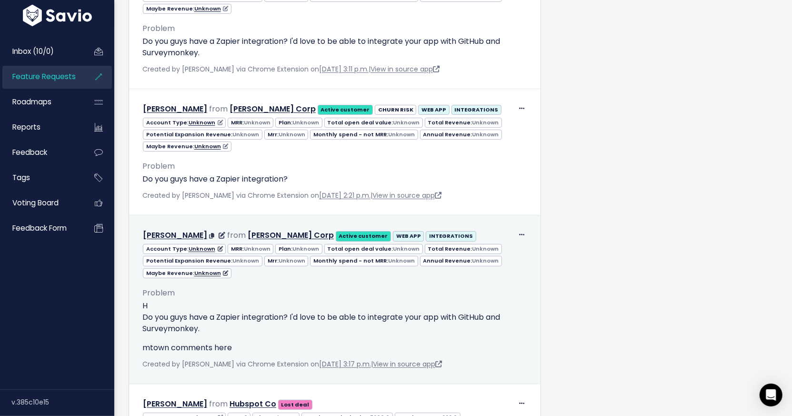
scroll to position [1668, 0]
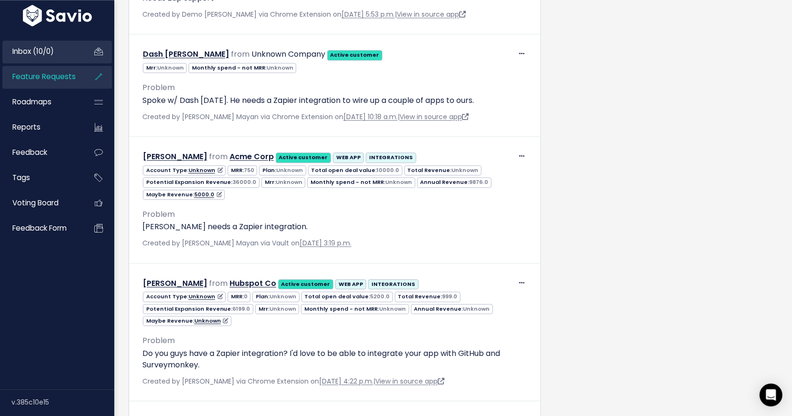
click at [58, 53] on link "Inbox (10/0)" at bounding box center [40, 51] width 77 height 22
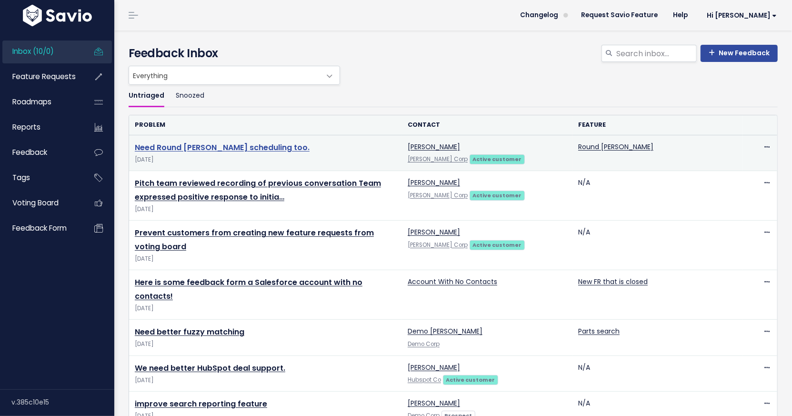
click at [203, 143] on link "Need Round Robin scheduling too." at bounding box center [222, 147] width 175 height 11
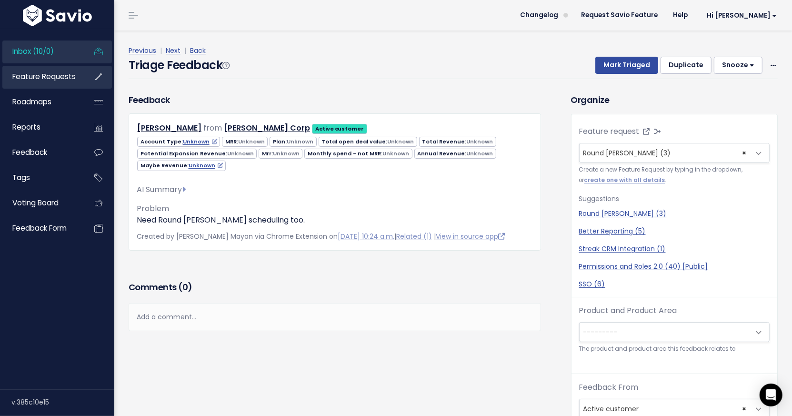
click at [53, 76] on span "Feature Requests" at bounding box center [43, 76] width 63 height 10
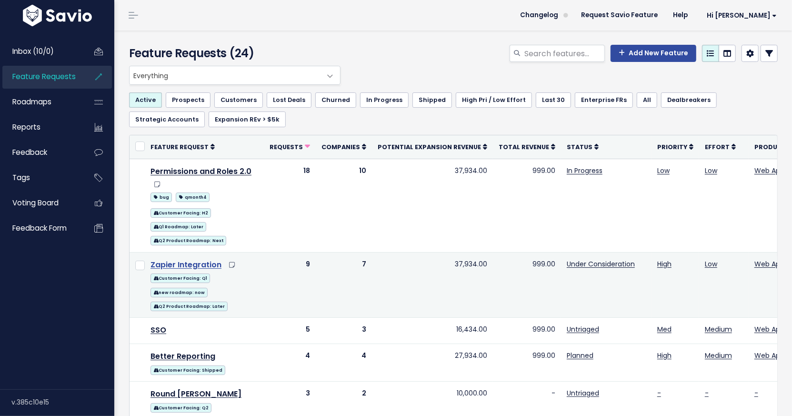
click at [191, 262] on link "Zapier Integration" at bounding box center [185, 264] width 71 height 11
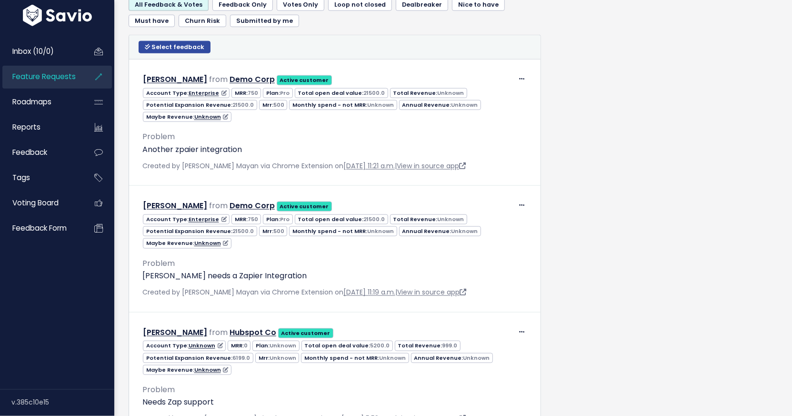
scroll to position [785, 0]
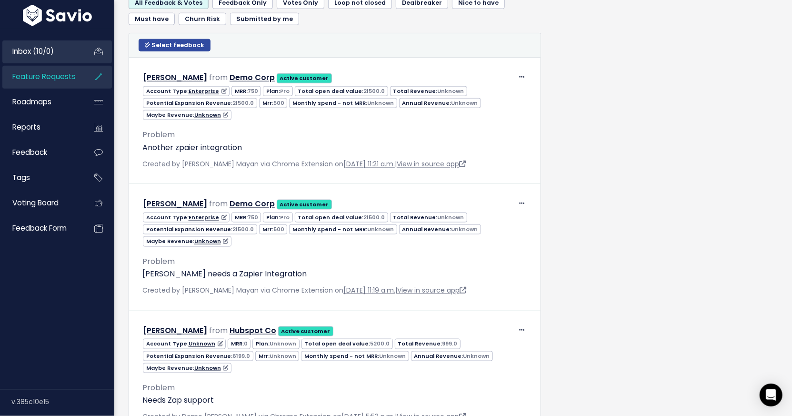
click at [61, 50] on link "Inbox (10/0)" at bounding box center [40, 51] width 77 height 22
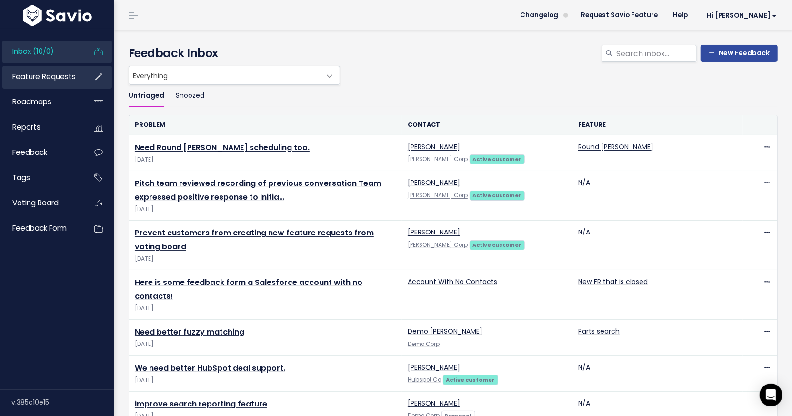
click at [58, 80] on span "Feature Requests" at bounding box center [43, 76] width 63 height 10
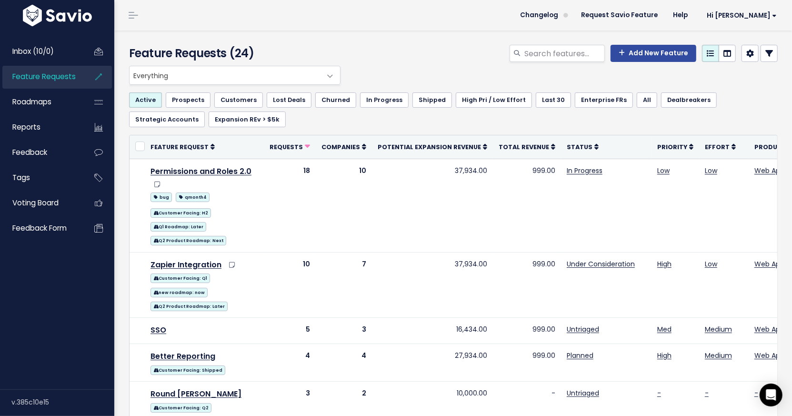
click at [765, 53] on icon at bounding box center [769, 54] width 8 height 8
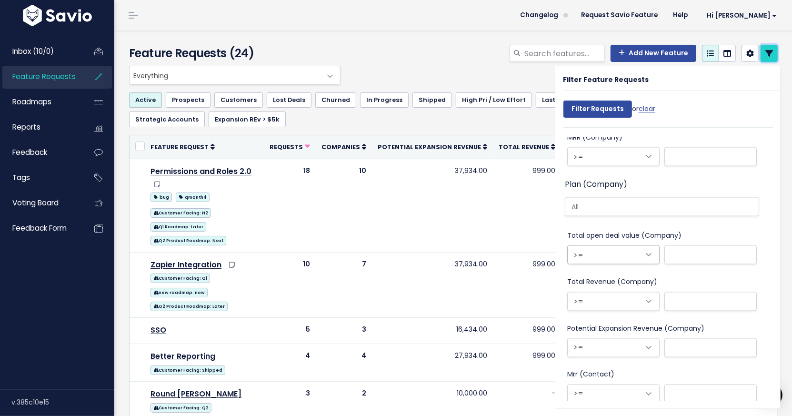
scroll to position [987, 0]
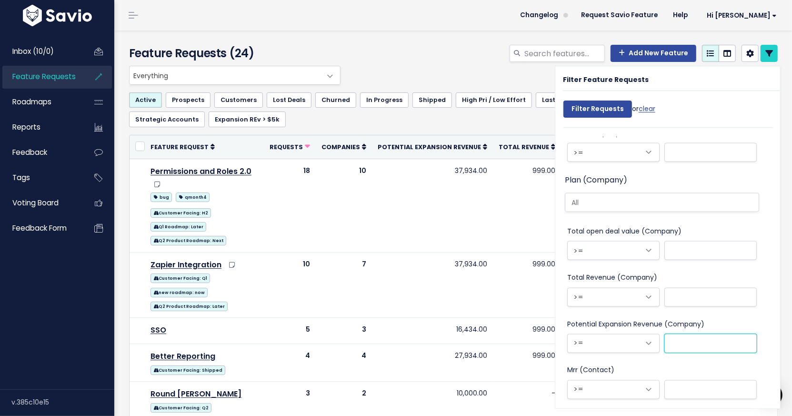
click at [668, 340] on input "text" at bounding box center [710, 343] width 92 height 19
type input "2000"
click at [674, 253] on input "text" at bounding box center [710, 250] width 92 height 19
click at [593, 108] on input "Filter Requests" at bounding box center [597, 108] width 69 height 17
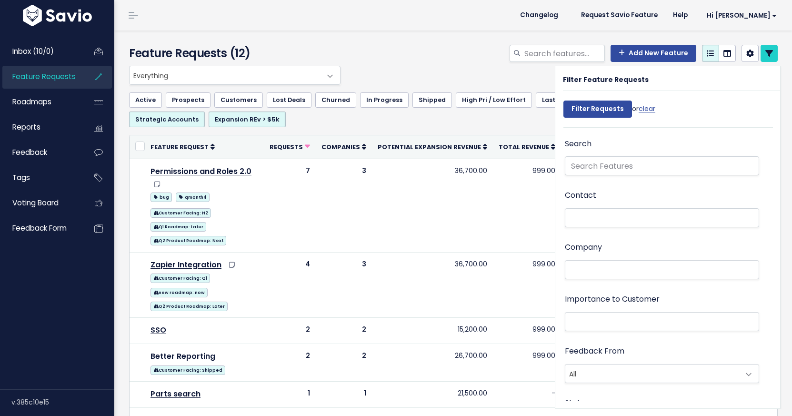
select select
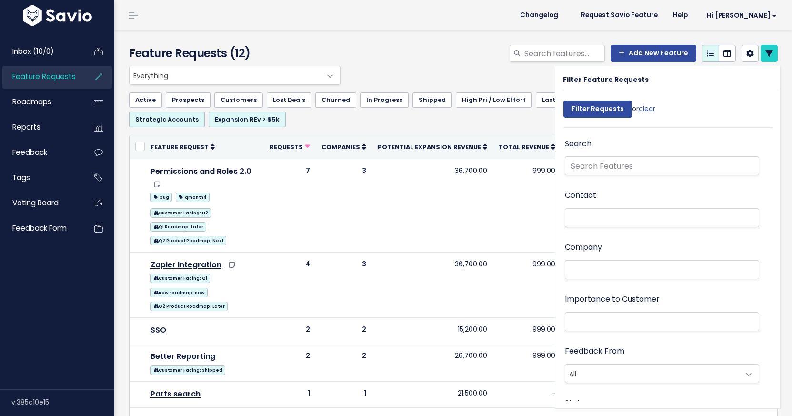
select select
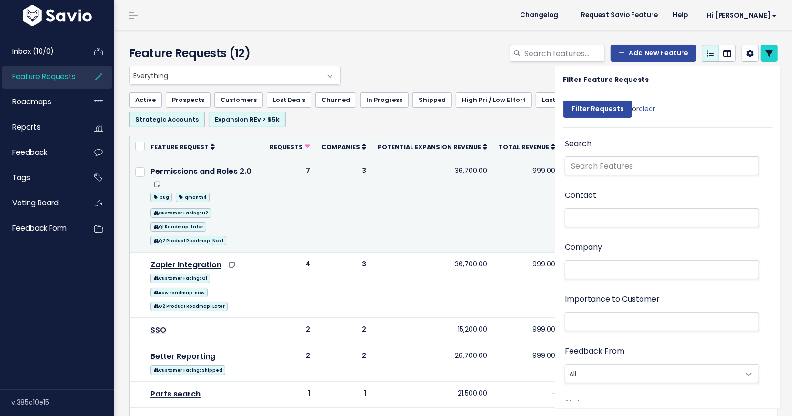
scroll to position [1037, 0]
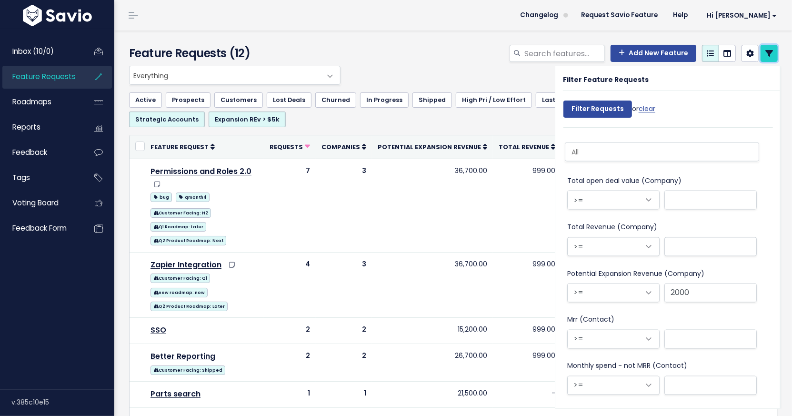
click at [766, 53] on link at bounding box center [768, 53] width 17 height 17
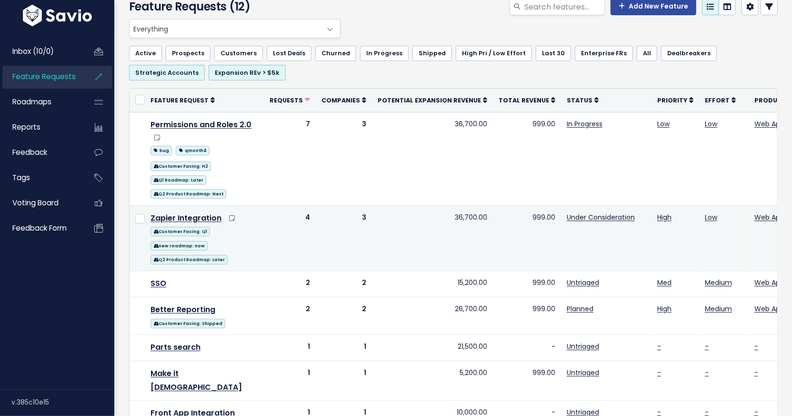
scroll to position [52, 0]
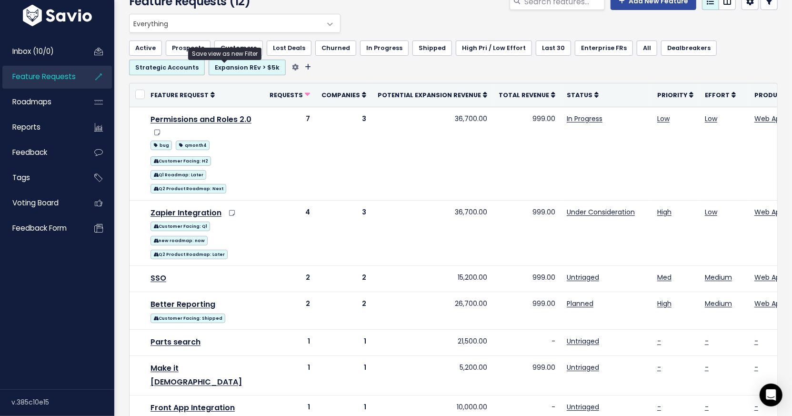
click at [305, 65] on icon "Filter feature requests" at bounding box center [308, 67] width 6 height 7
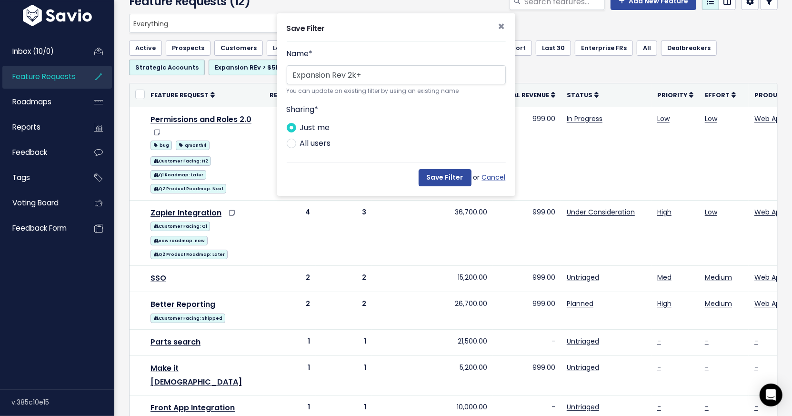
type input "Expansion Rev 2k+"
click at [321, 146] on label "All users" at bounding box center [315, 144] width 31 height 14
click at [306, 143] on input "All users" at bounding box center [303, 140] width 6 height 6
radio input "true"
click at [431, 175] on button "Save Filter" at bounding box center [445, 177] width 53 height 17
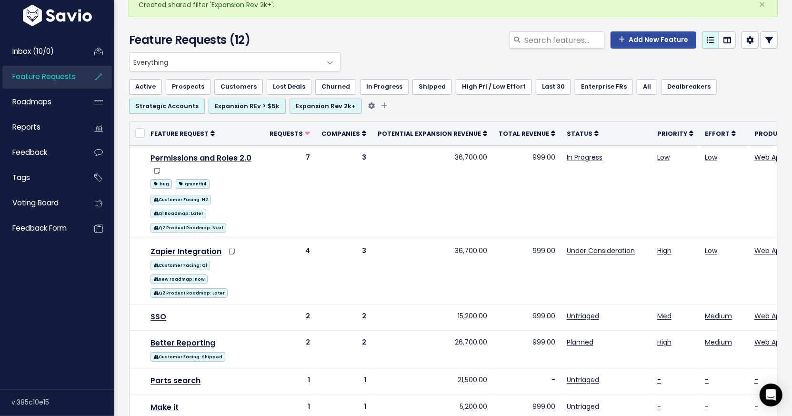
click at [290, 106] on link "Expansion Rev 2k+" at bounding box center [326, 106] width 72 height 15
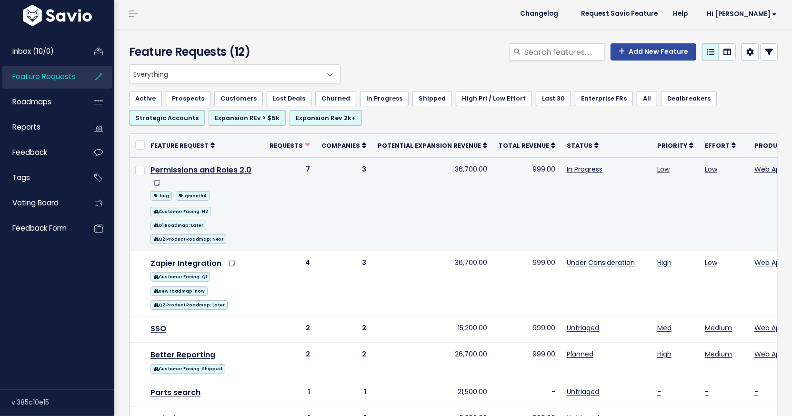
scroll to position [2, 0]
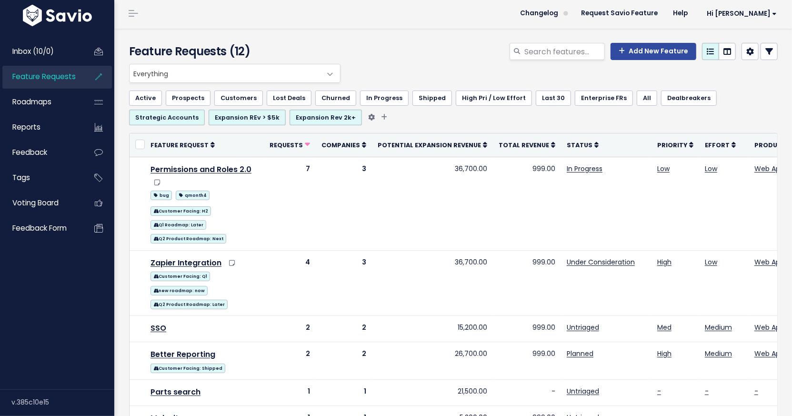
click at [154, 93] on link "Active" at bounding box center [145, 97] width 33 height 15
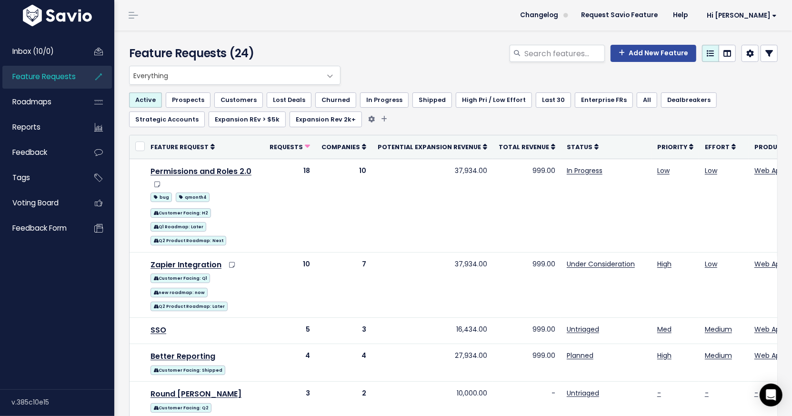
click at [290, 116] on link "Expansion Rev 2k+" at bounding box center [326, 118] width 72 height 15
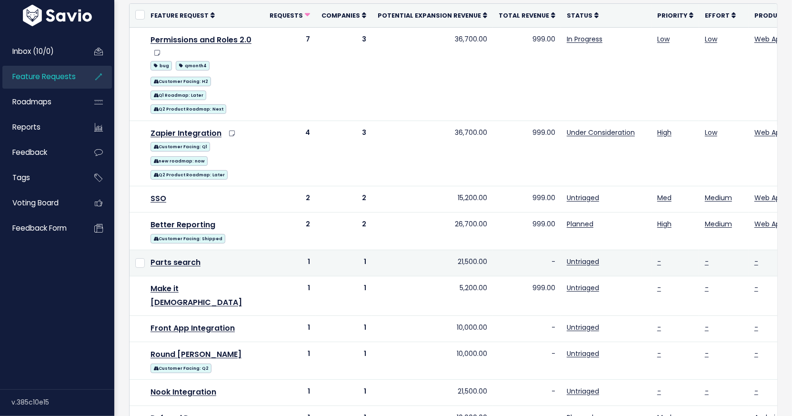
scroll to position [124, 0]
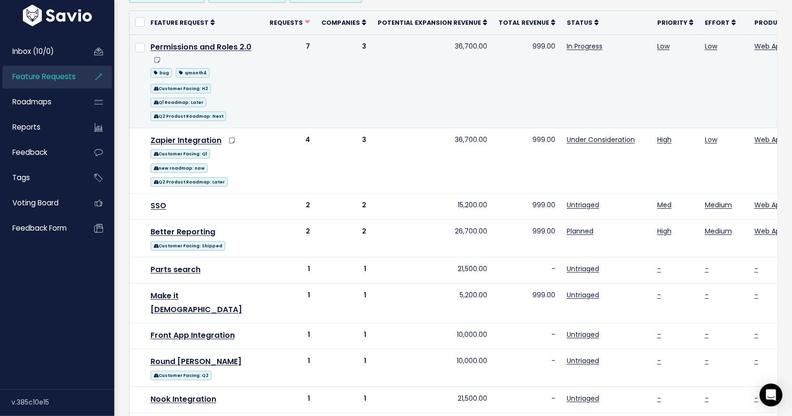
click at [457, 43] on td "36,700.00" at bounding box center [432, 80] width 121 height 93
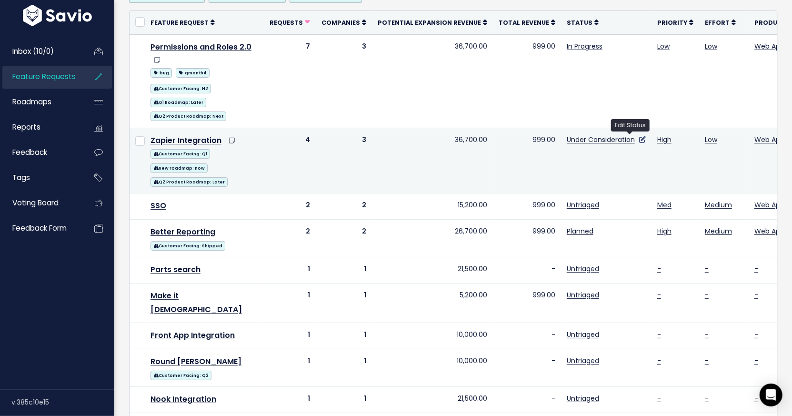
click at [639, 136] on icon at bounding box center [642, 139] width 7 height 7
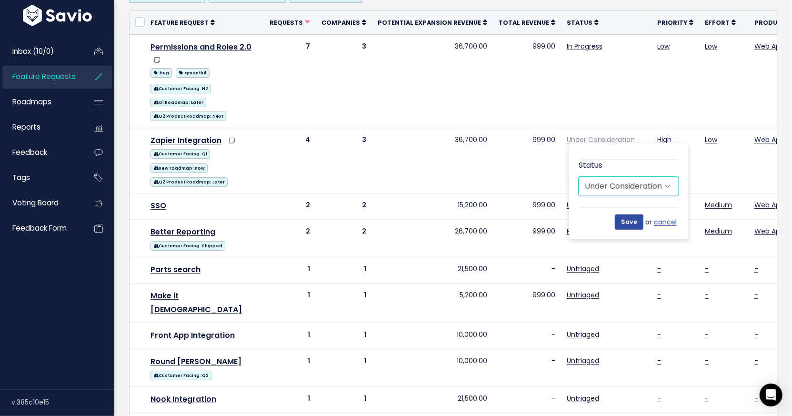
click at [593, 186] on select "Untriaged Under Consideration Planned In Progress Shipped Needs Changelog Entry…" at bounding box center [629, 186] width 100 height 19
select select "PLANNED"
click at [579, 177] on select "Untriaged Under Consideration Planned In Progress Shipped Needs Changelog Entry…" at bounding box center [629, 186] width 100 height 19
click at [623, 218] on input "Save" at bounding box center [629, 221] width 29 height 15
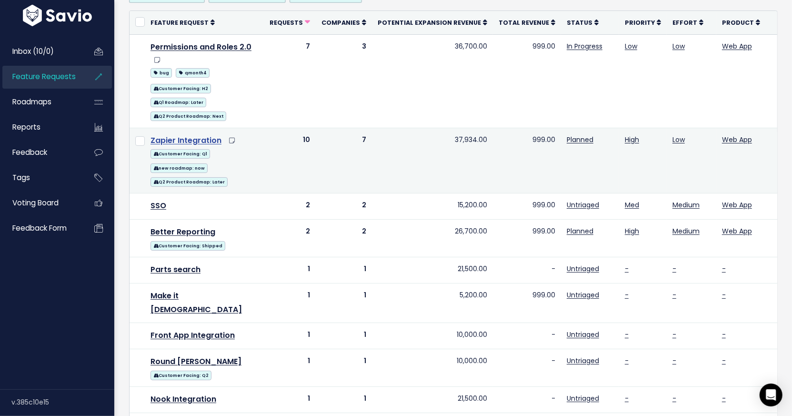
click at [200, 137] on link "Zapier Integration" at bounding box center [185, 140] width 71 height 11
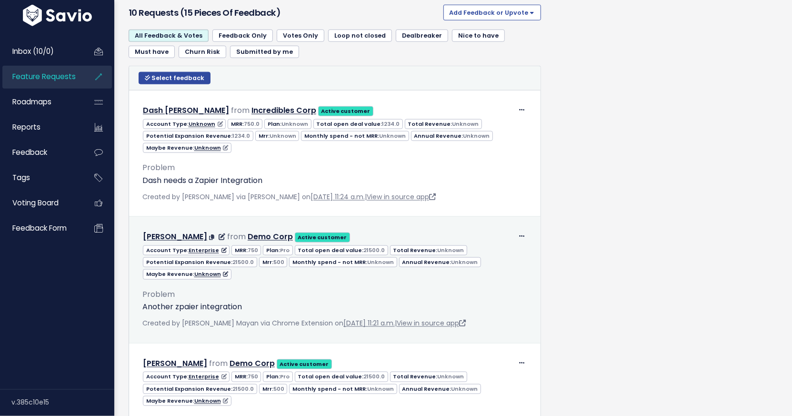
scroll to position [753, 0]
click at [233, 259] on span "Potential Expansion Revenue: 21500.0" at bounding box center [200, 262] width 114 height 10
click at [233, 263] on span "21500.0" at bounding box center [243, 262] width 21 height 8
drag, startPoint x: 231, startPoint y: 263, endPoint x: 238, endPoint y: 262, distance: 7.2
click at [238, 262] on span "21500.0" at bounding box center [243, 262] width 21 height 8
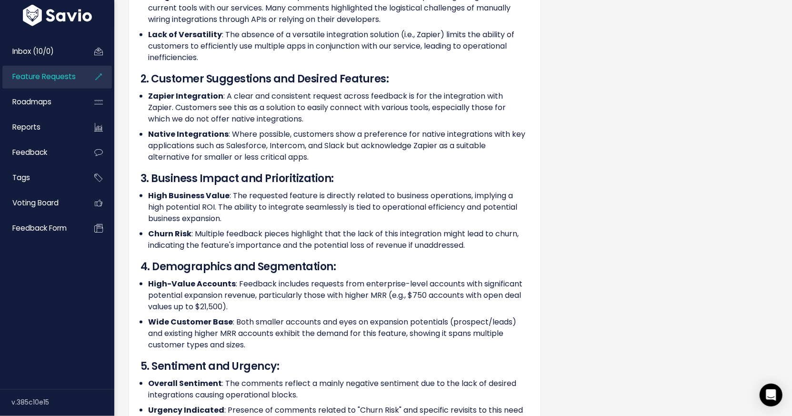
click at [73, 78] on span "Feature Requests" at bounding box center [43, 76] width 63 height 10
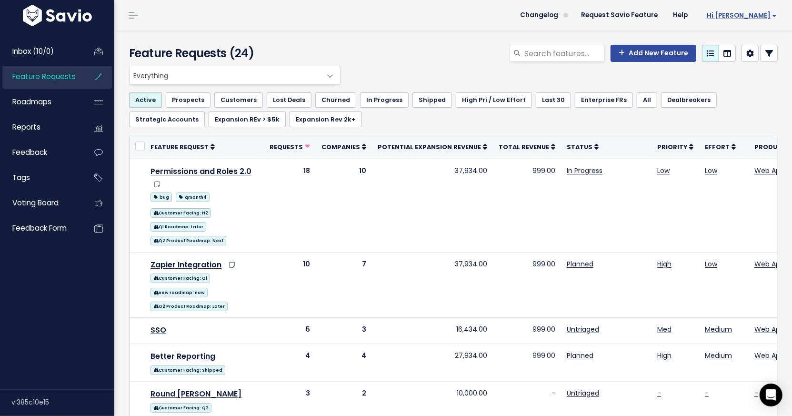
click at [739, 14] on span "Hi [PERSON_NAME]" at bounding box center [742, 15] width 70 height 7
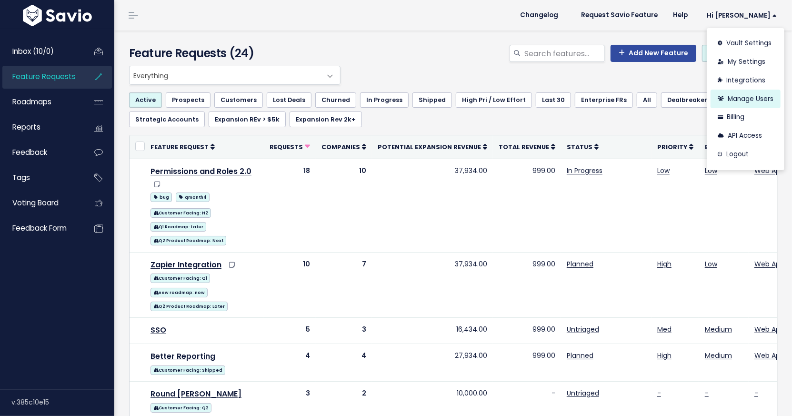
click at [743, 101] on link "Manage Users" at bounding box center [745, 99] width 70 height 19
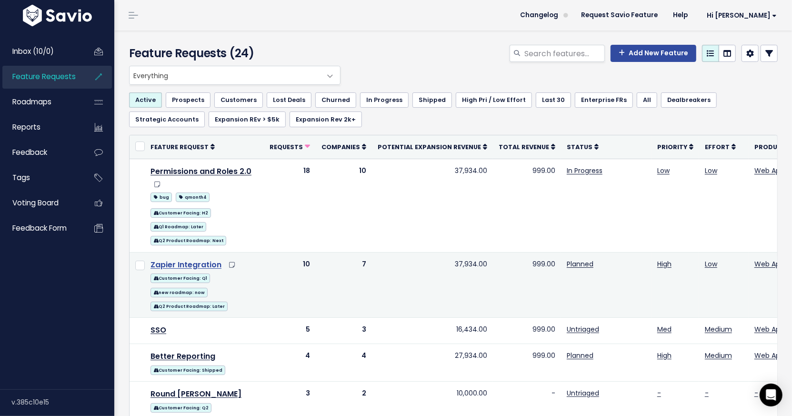
click at [185, 265] on link "Zapier Integration" at bounding box center [185, 264] width 71 height 11
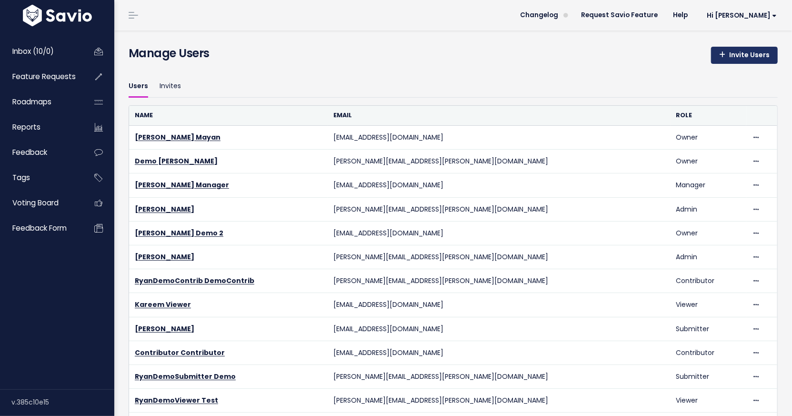
click at [755, 54] on link "Invite Users" at bounding box center [744, 55] width 67 height 17
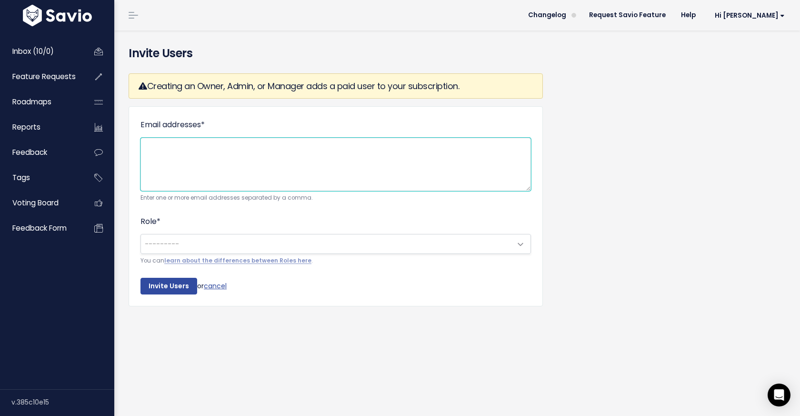
click at [217, 146] on textarea "Email addresses *" at bounding box center [335, 164] width 390 height 53
paste textarea "[EMAIL_ADDRESS][DOMAIN_NAME]"
type textarea "[EMAIL_ADDRESS][DOMAIN_NAME]"
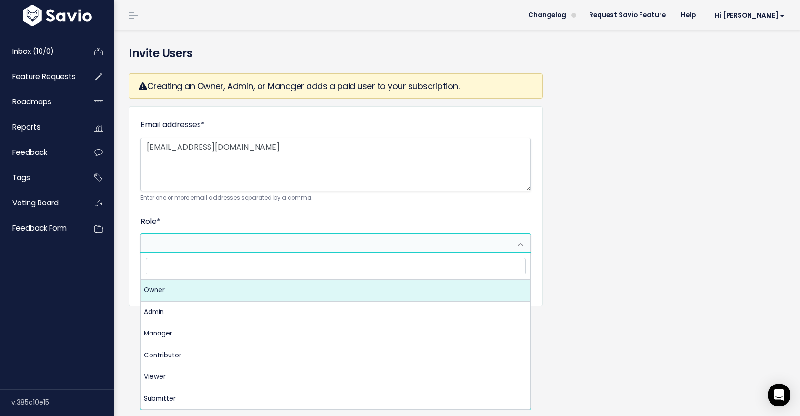
click at [186, 241] on span "---------" at bounding box center [326, 243] width 370 height 19
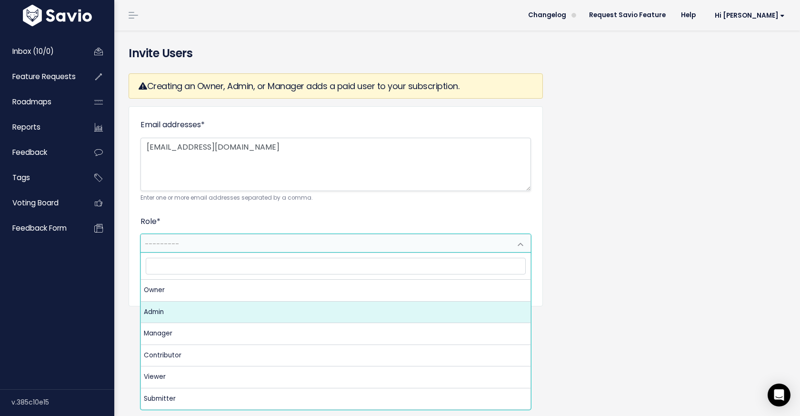
drag, startPoint x: 216, startPoint y: 328, endPoint x: 206, endPoint y: 306, distance: 24.5
select select "ADMIN"
click at [206, 306] on div "Creating an Owner, Admin, or Manager adds a paid user to your subscription. Ema…" at bounding box center [336, 190] width 414 height 248
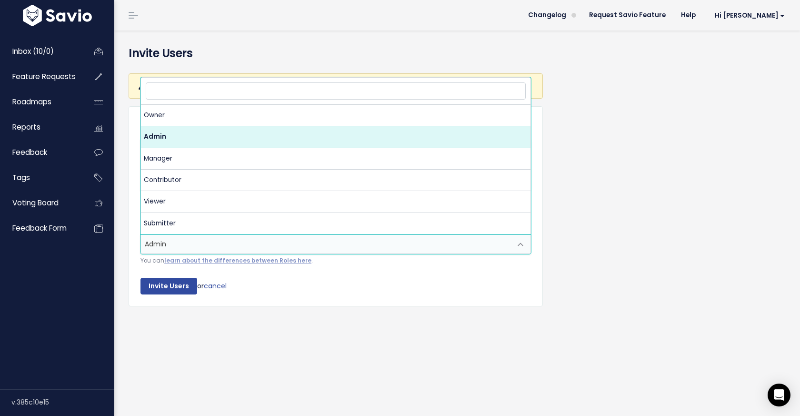
click at [178, 239] on span "Admin" at bounding box center [326, 243] width 370 height 19
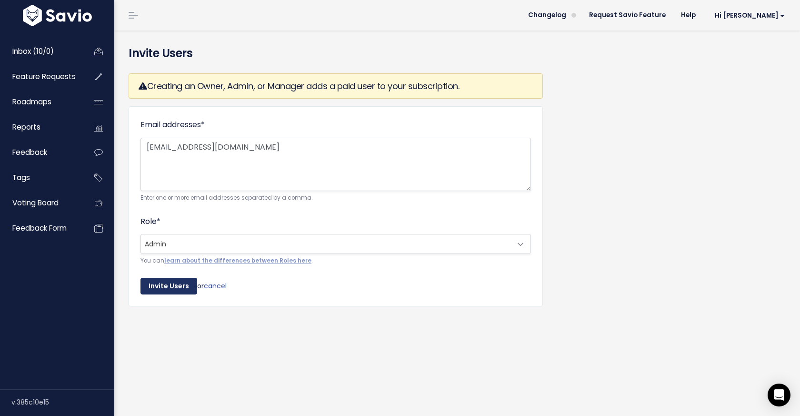
click at [162, 284] on input "Invite Users" at bounding box center [168, 286] width 57 height 17
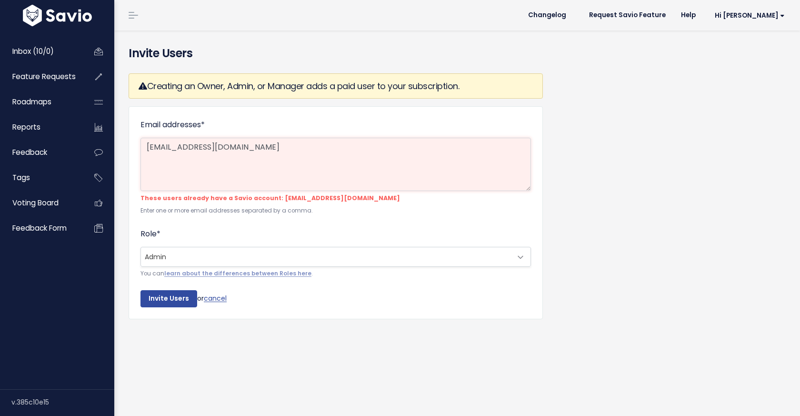
click at [278, 172] on textarea "[EMAIL_ADDRESS][DOMAIN_NAME]" at bounding box center [335, 164] width 390 height 53
click at [278, 172] on textarea "eprikazc@gmail.com" at bounding box center [335, 164] width 390 height 53
click at [283, 169] on textarea "eprikazc@gmail.com" at bounding box center [335, 164] width 390 height 53
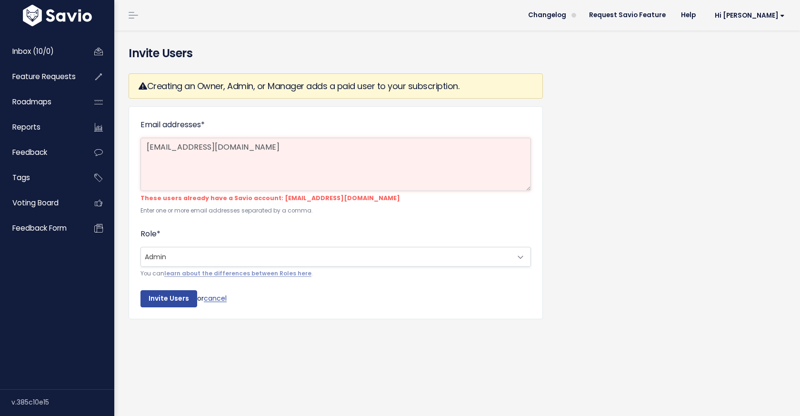
click at [176, 144] on textarea "eprikazc@gmail.com" at bounding box center [335, 164] width 390 height 53
type textarea "eprikazc+demo@gmail.com"
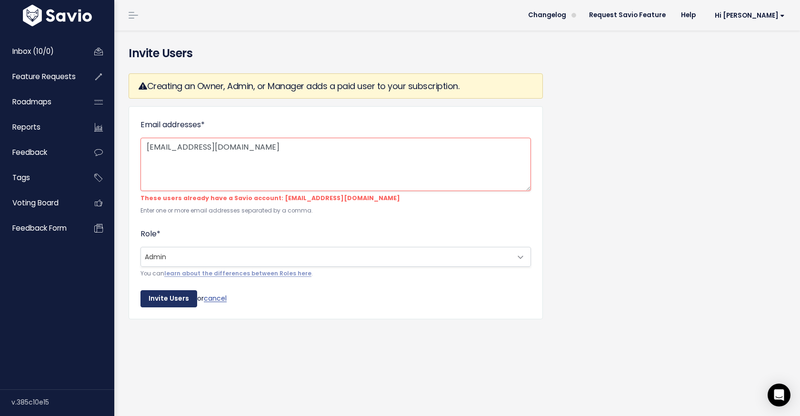
click at [177, 298] on input "Invite Users" at bounding box center [168, 298] width 57 height 17
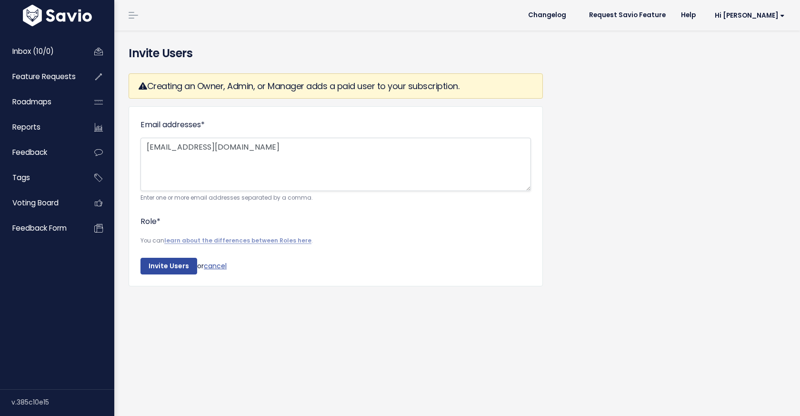
select select "ADMIN"
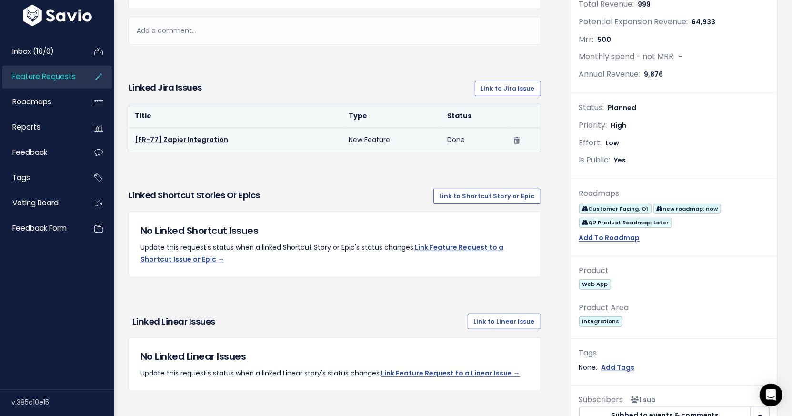
scroll to position [354, 0]
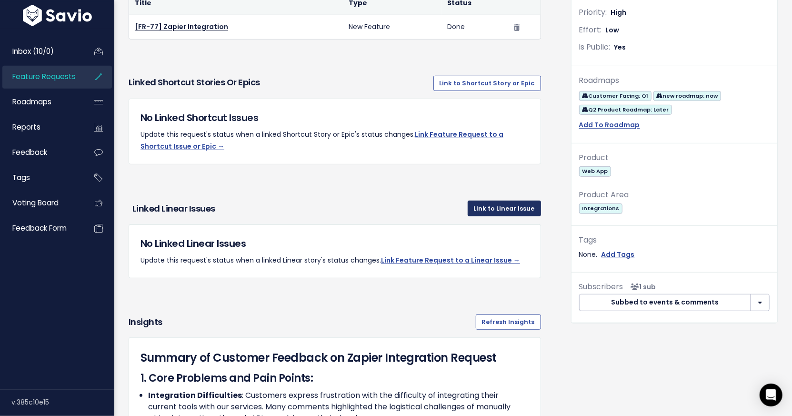
click at [509, 210] on link "Link to Linear Issue" at bounding box center [504, 207] width 73 height 15
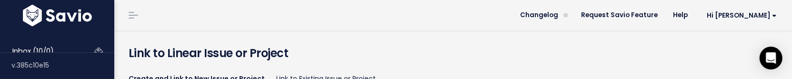
click at [360, 52] on h4 "Link to Linear Issue or Project" at bounding box center [453, 53] width 649 height 17
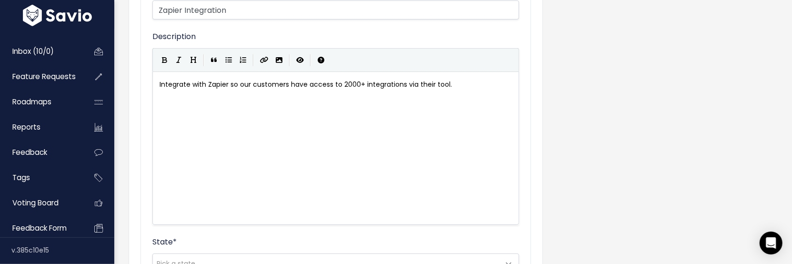
scroll to position [303, 0]
click at [311, 79] on div "Integrate with Zapier so our customers have access to 2000+ integrations via th…" at bounding box center [348, 159] width 380 height 167
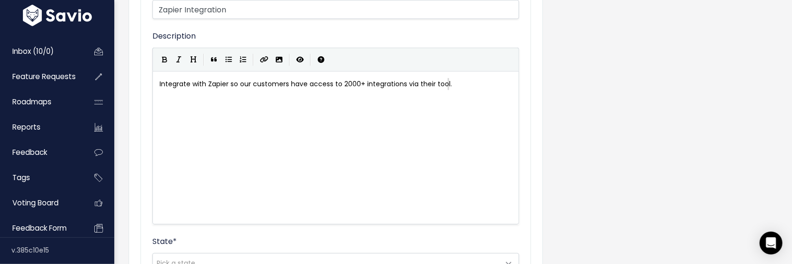
type textarea "Integrate with Zapier so our customers have access to 2000+ integrations via th…"
click at [311, 79] on div "x Integrate with Zapier so our customers have access to 2000+ integrations via …" at bounding box center [348, 159] width 380 height 167
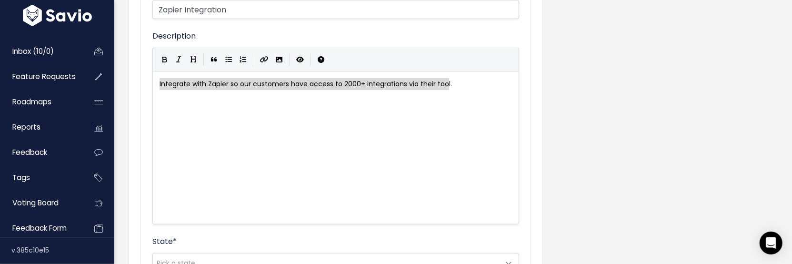
click at [332, 79] on div "x Integrate with Zapier so our customers have access to 2000+ integrations via …" at bounding box center [348, 159] width 380 height 167
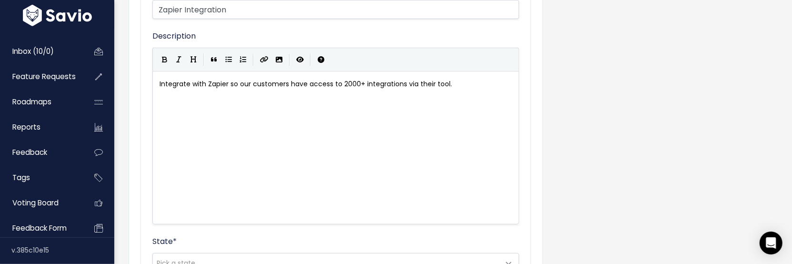
click at [259, 79] on div "x Integrate with Zapier so our customers have access to 2000+ integrations via …" at bounding box center [348, 159] width 380 height 167
type textarea "​"
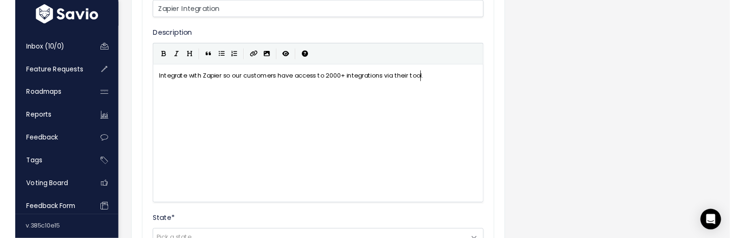
scroll to position [0, 0]
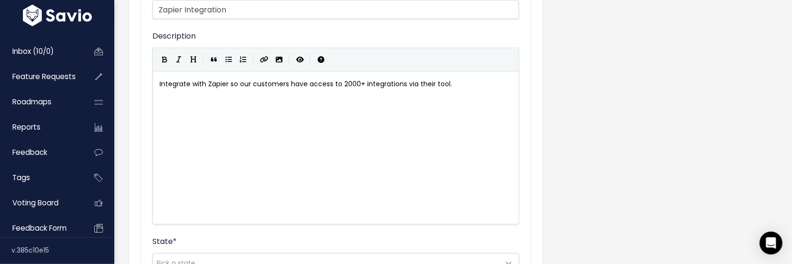
click at [568, 79] on div "Create and Link to New Issue or Project Link to Existing Issue or Project Linki…" at bounding box center [452, 144] width 663 height 764
